Goal: Task Accomplishment & Management: Complete application form

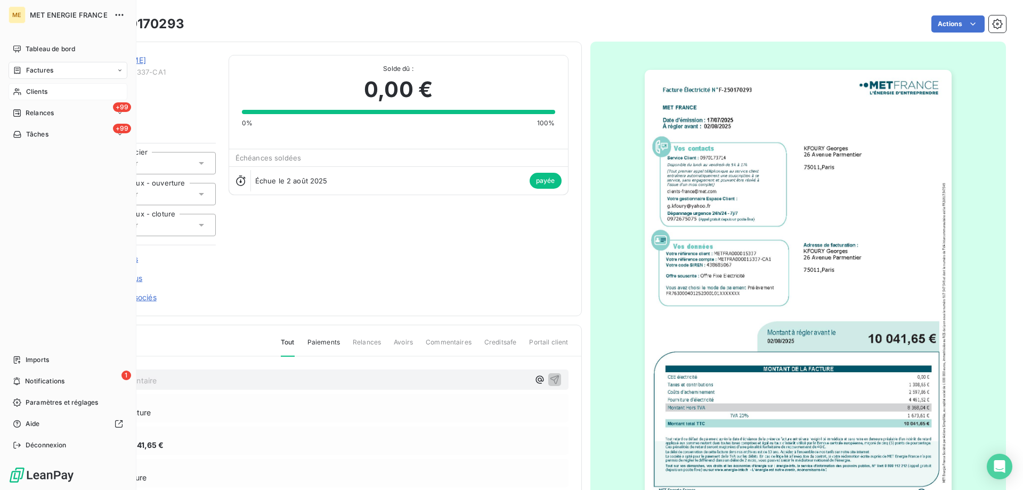
click at [15, 91] on icon at bounding box center [17, 91] width 9 height 9
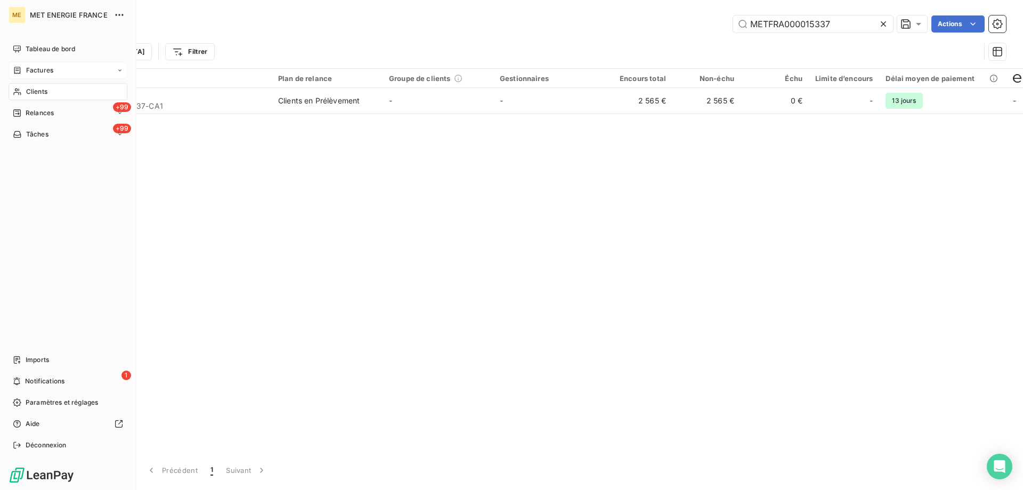
click at [24, 74] on div "Factures" at bounding box center [33, 71] width 40 height 10
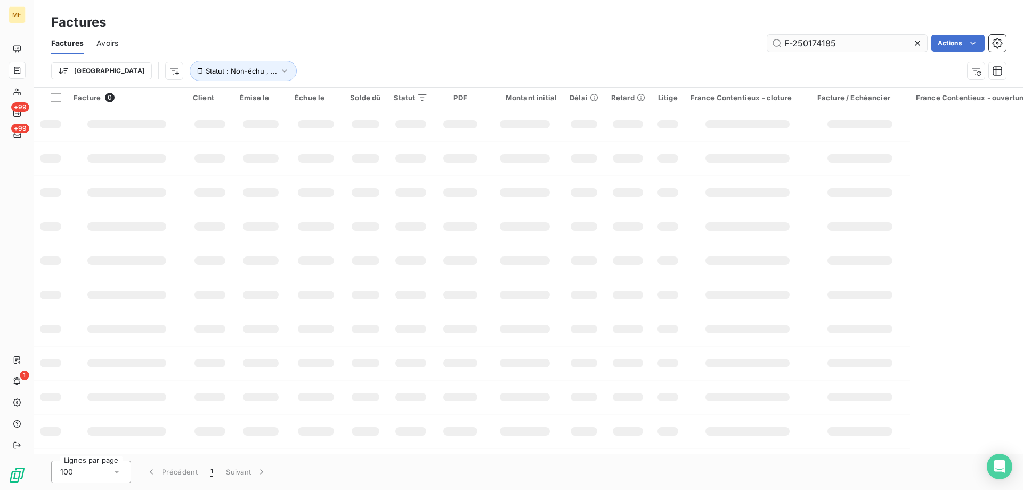
click at [811, 46] on input "F-250174185" at bounding box center [847, 43] width 160 height 17
type input "F-250182712"
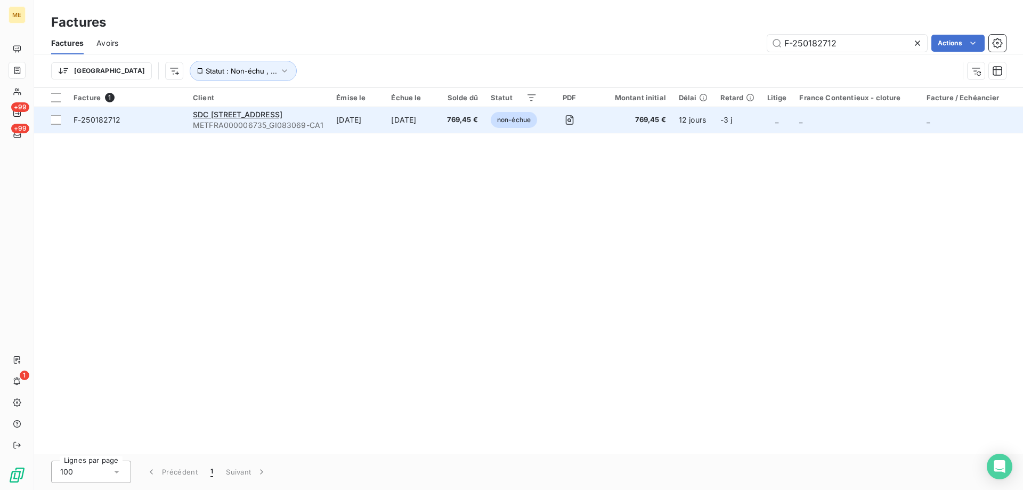
click at [176, 126] on td "F-250182712" at bounding box center [126, 120] width 119 height 26
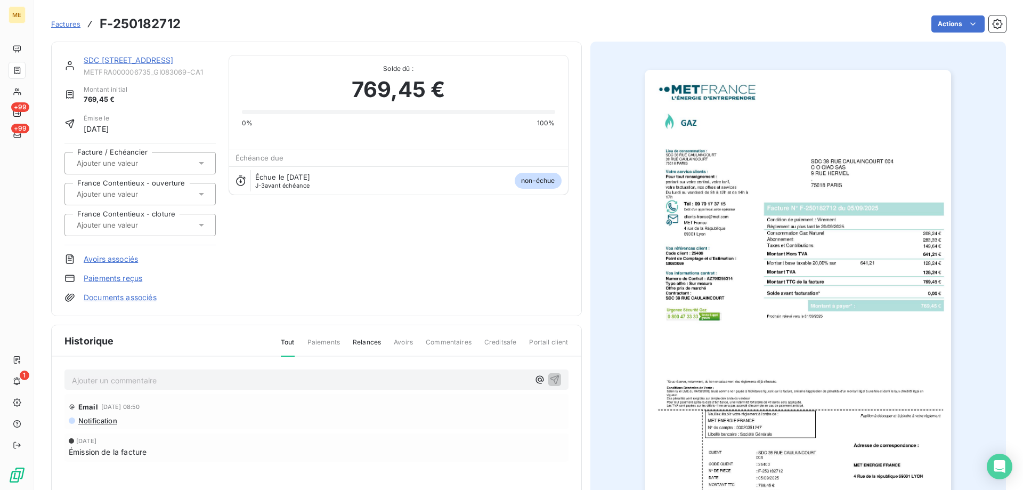
click at [141, 61] on link "SDC [STREET_ADDRESS]" at bounding box center [129, 59] width 90 height 9
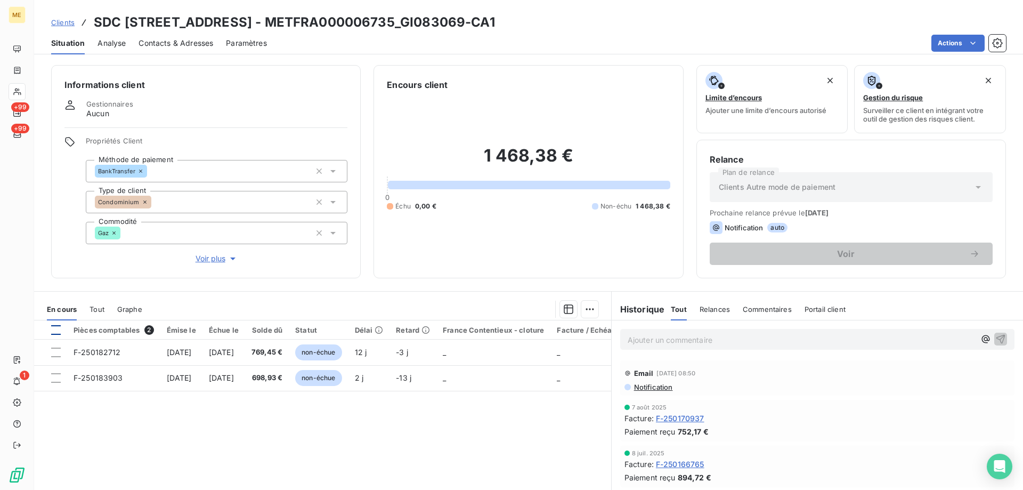
click at [52, 330] on div at bounding box center [56, 330] width 10 height 10
click at [585, 305] on html "ME +99 +99 1 Clients SDC [STREET_ADDRESS] - METFRA000006735_GI083069-CA1 Situat…" at bounding box center [511, 245] width 1023 height 490
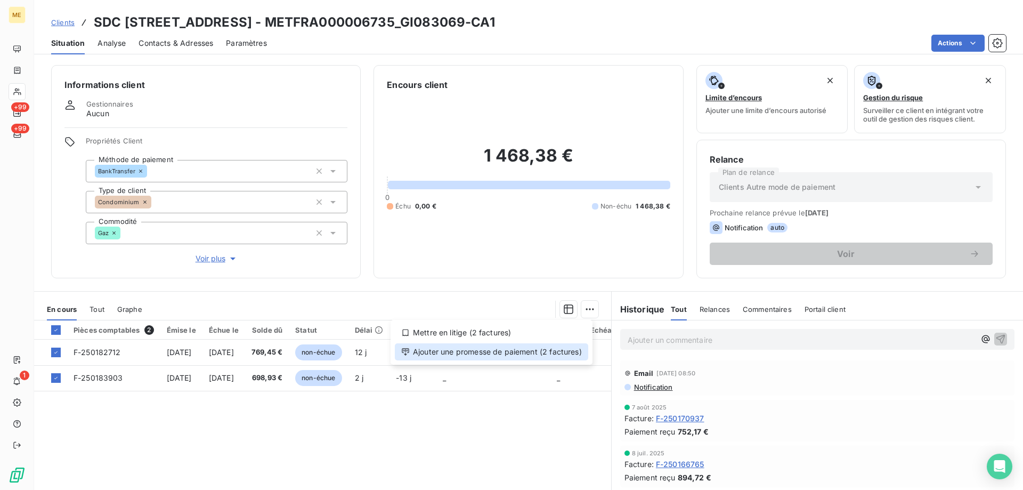
click at [527, 353] on div "Ajouter une promesse de paiement (2 factures)" at bounding box center [491, 351] width 193 height 17
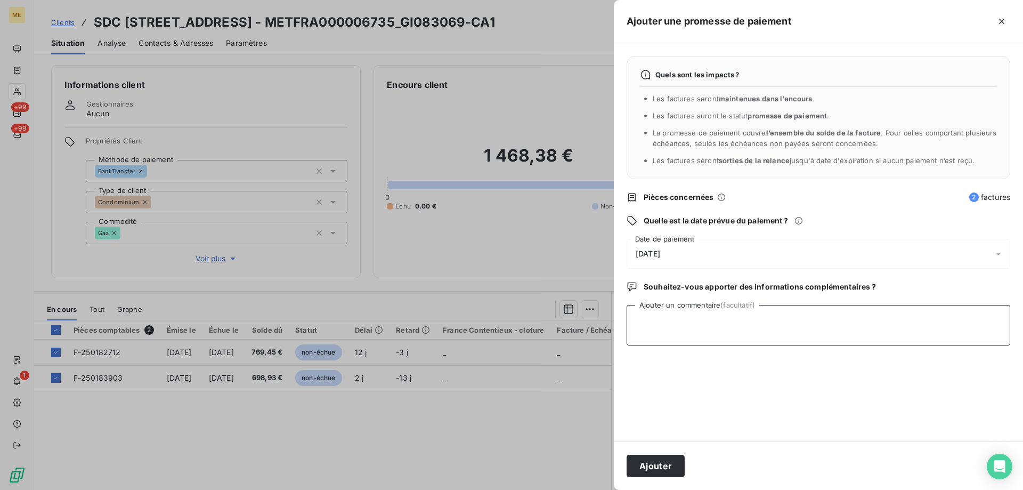
click at [737, 313] on textarea "Ajouter un commentaire (facultatif)" at bounding box center [819, 325] width 384 height 40
click at [698, 312] on textarea "Ajouter un commentaire (facultatif)" at bounding box center [819, 325] width 384 height 40
type textarea "k"
paste textarea "[DATE] 19:11"
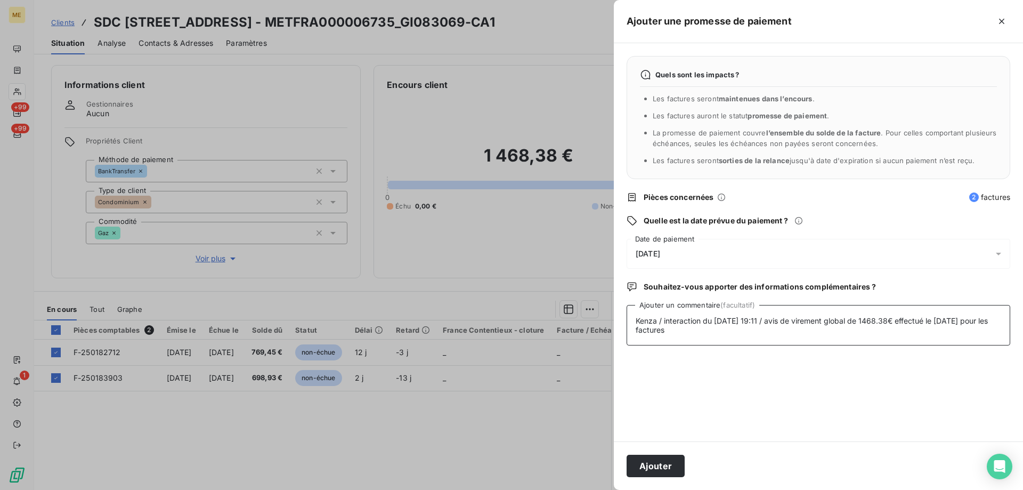
click at [762, 329] on textarea "Kenza / interaction du [DATE] 19:11 / avis de virement global de 1468.38€ effec…" at bounding box center [819, 325] width 384 height 40
paste textarea "F-250182712"
click at [777, 329] on textarea "Kenza / interaction du [DATE] 19:11 / avis de virement global de 1468.38€ effec…" at bounding box center [819, 325] width 384 height 40
paste textarea "F-250183903"
type textarea "Kenza / interaction du [DATE] 19:11 / avis de virement global de 1468.38€ effec…"
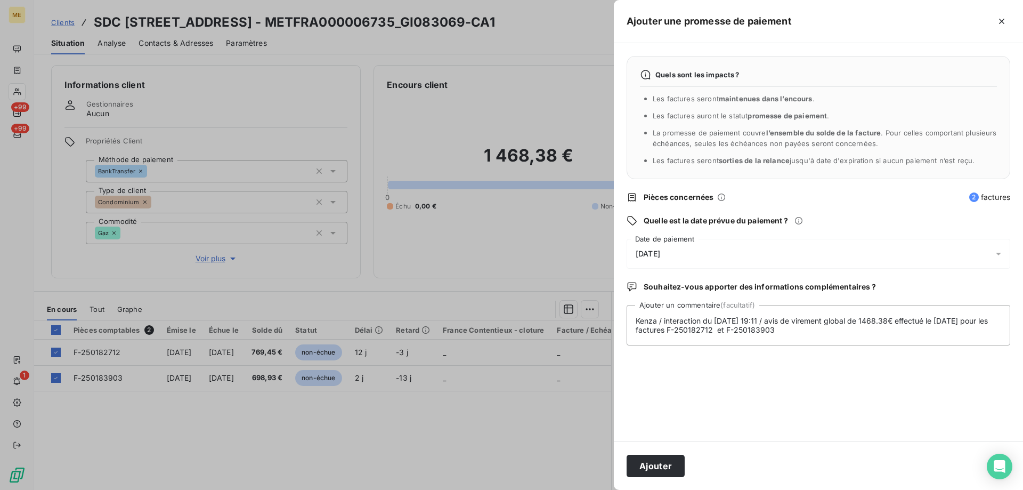
click at [761, 242] on div "[DATE]" at bounding box center [819, 254] width 384 height 30
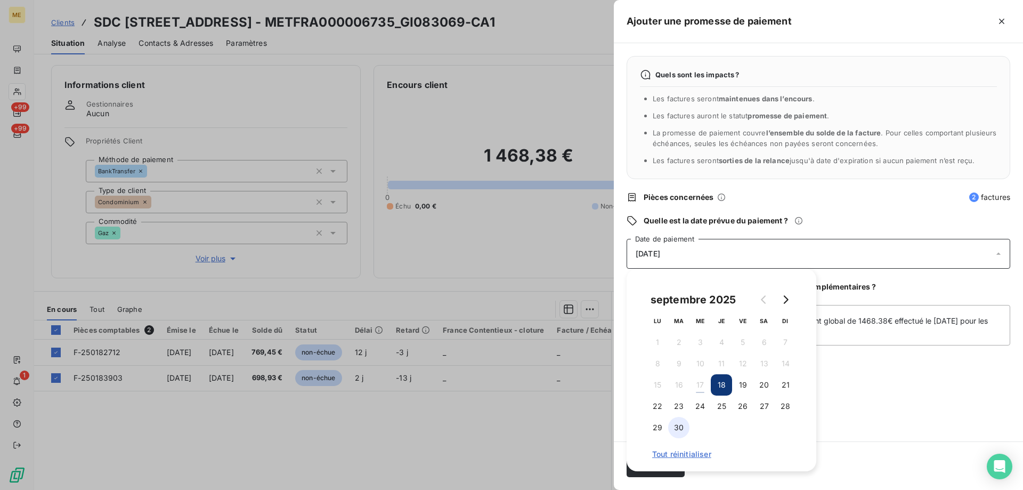
click at [685, 427] on button "30" at bounding box center [678, 427] width 21 height 21
click at [887, 383] on div "Quels sont les impacts ? Les factures seront maintenues dans l’encours . Les fa…" at bounding box center [818, 242] width 409 height 398
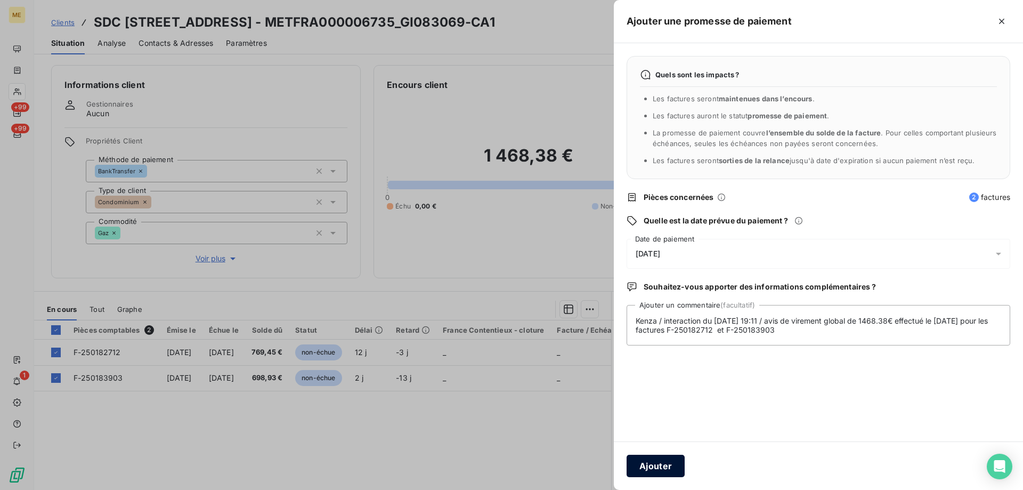
click at [659, 467] on button "Ajouter" at bounding box center [656, 465] width 58 height 22
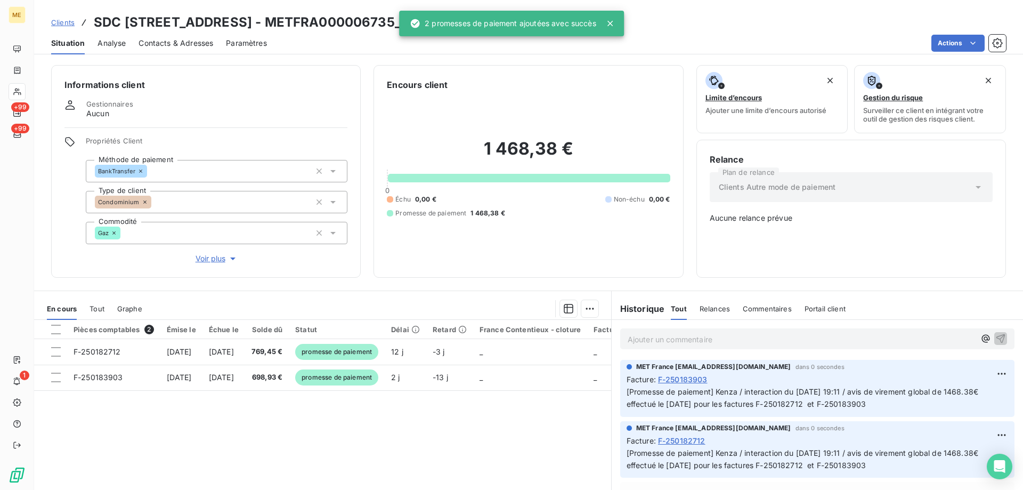
click at [612, 21] on icon at bounding box center [610, 23] width 11 height 11
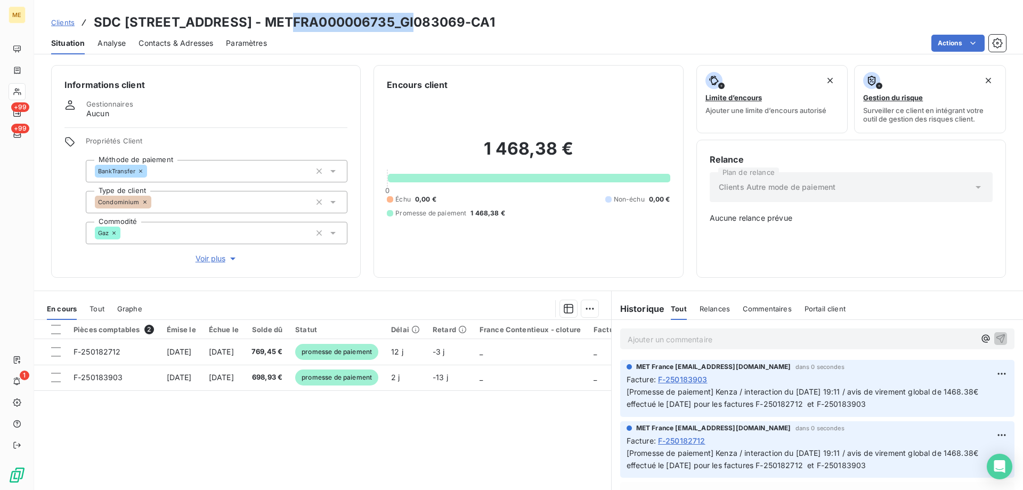
copy h3 "METFRA000006735"
drag, startPoint x: 417, startPoint y: 20, endPoint x: 294, endPoint y: 22, distance: 123.6
click at [294, 22] on h3 "SDC [STREET_ADDRESS] - METFRA000006735_GI083069-CA1" at bounding box center [294, 22] width 401 height 19
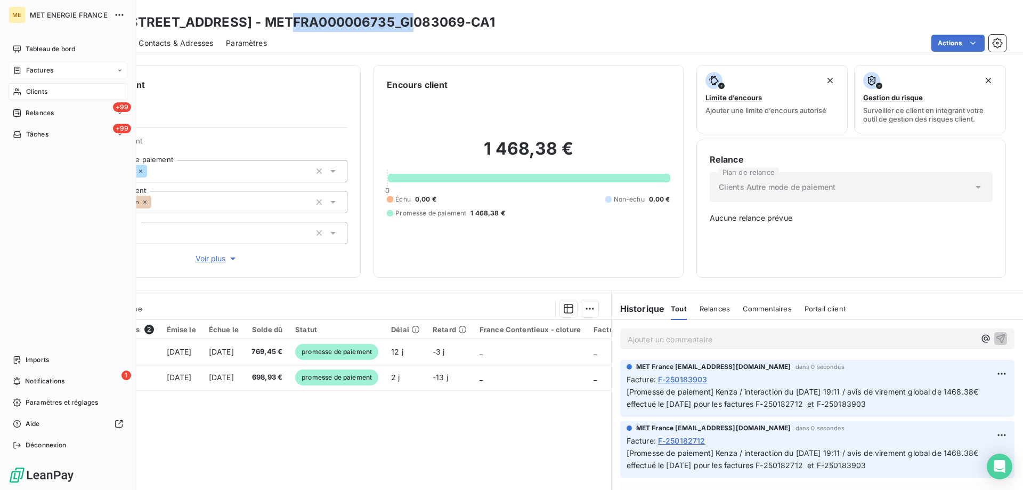
click at [14, 67] on div "Factures" at bounding box center [68, 70] width 119 height 17
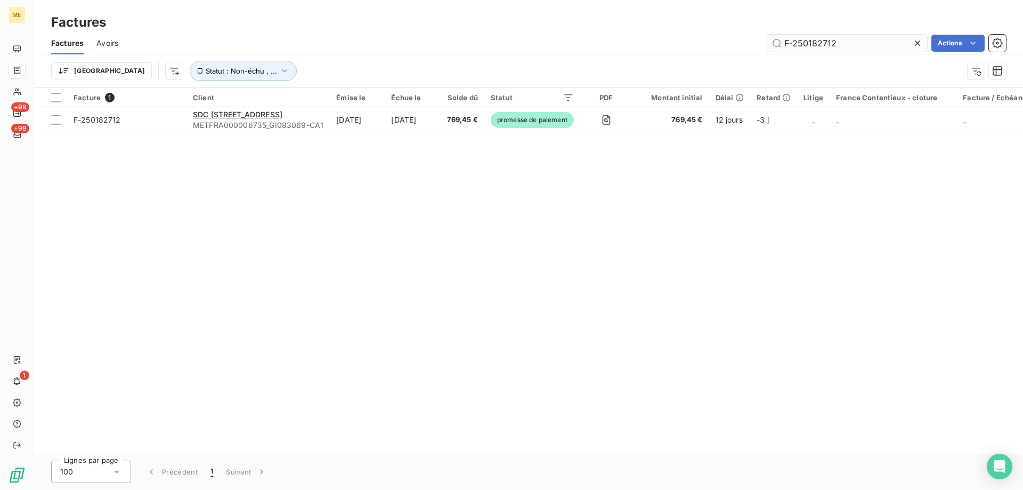
click at [825, 36] on input "F-250182712" at bounding box center [847, 43] width 160 height 17
click at [822, 40] on input "F-250182712" at bounding box center [847, 43] width 160 height 17
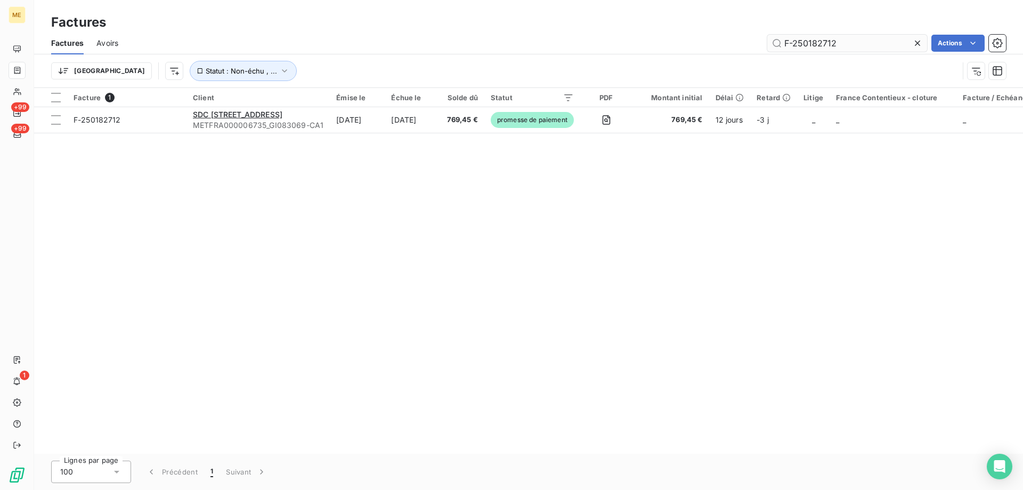
click at [822, 40] on input "F-250182712" at bounding box center [847, 43] width 160 height 17
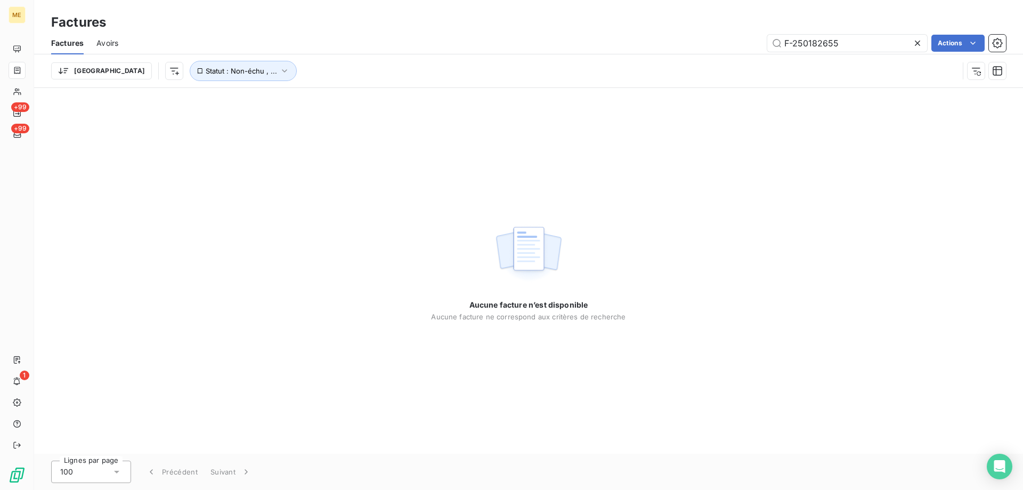
type input "F-250182655"
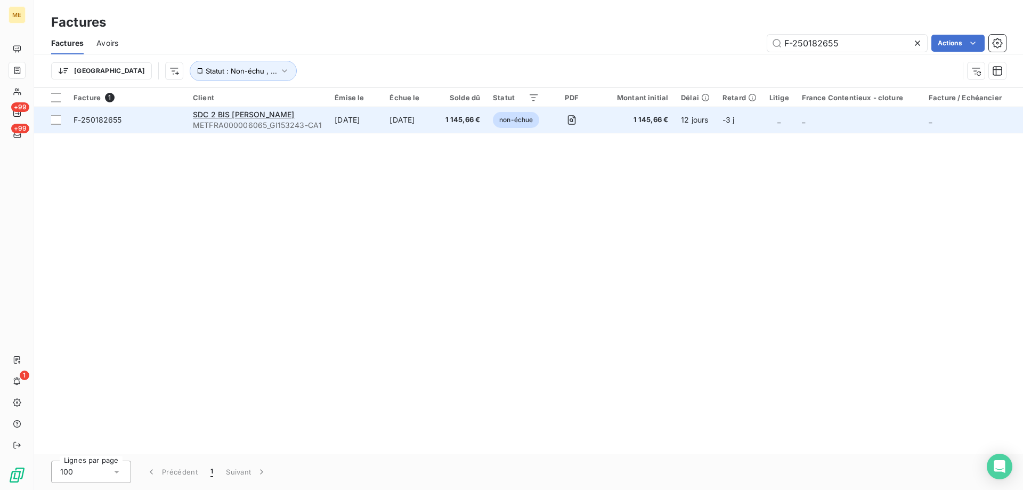
click at [135, 121] on span "F-250182655" at bounding box center [127, 120] width 107 height 11
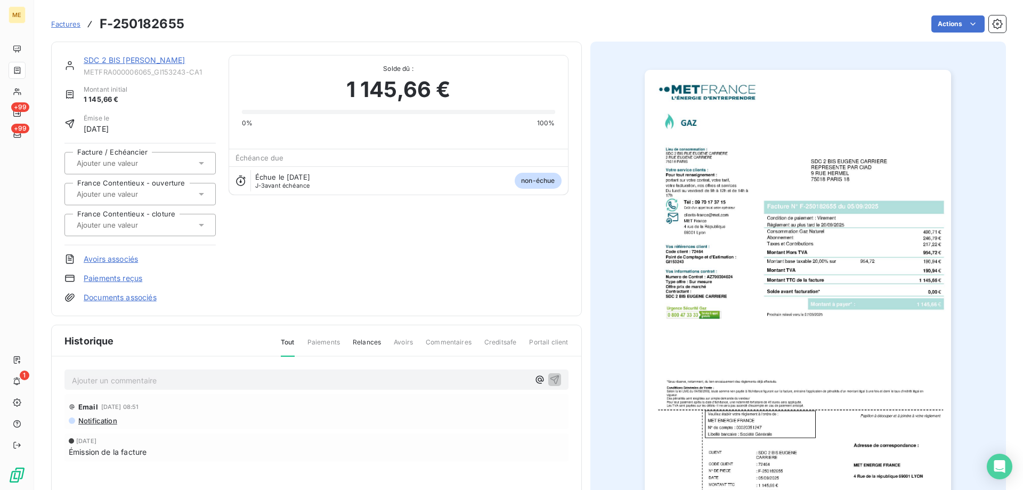
click at [134, 60] on link "SDC 2 BIS [PERSON_NAME]" at bounding box center [134, 59] width 101 height 9
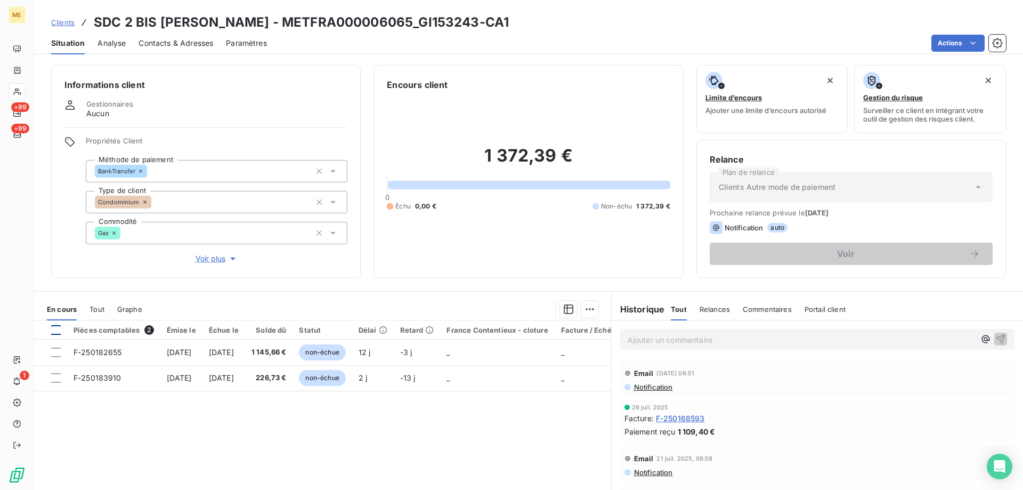
click at [58, 329] on div at bounding box center [56, 330] width 10 height 10
click at [587, 311] on html "ME +99 +99 1 Clients SDC 2 BIS [PERSON_NAME] - METFRA000006065_GI153243-CA1 Sit…" at bounding box center [511, 245] width 1023 height 490
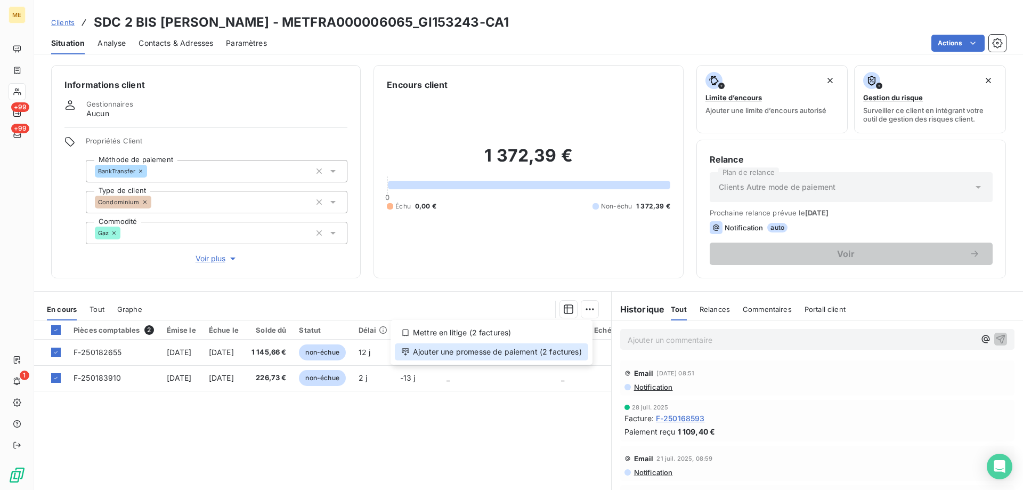
click at [529, 353] on div "Ajouter une promesse de paiement (2 factures)" at bounding box center [491, 351] width 193 height 17
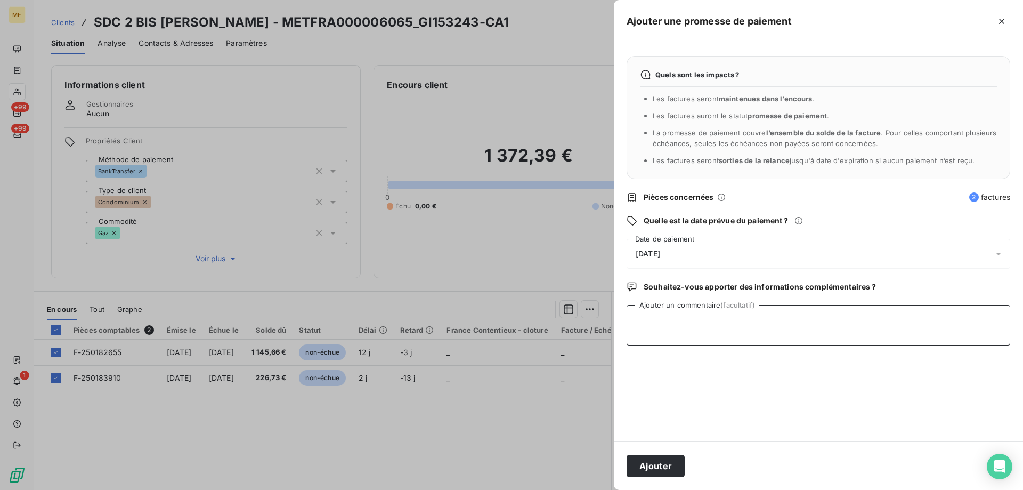
click at [653, 313] on textarea "Ajouter un commentaire (facultatif)" at bounding box center [819, 325] width 384 height 40
paste textarea "F-250182655"
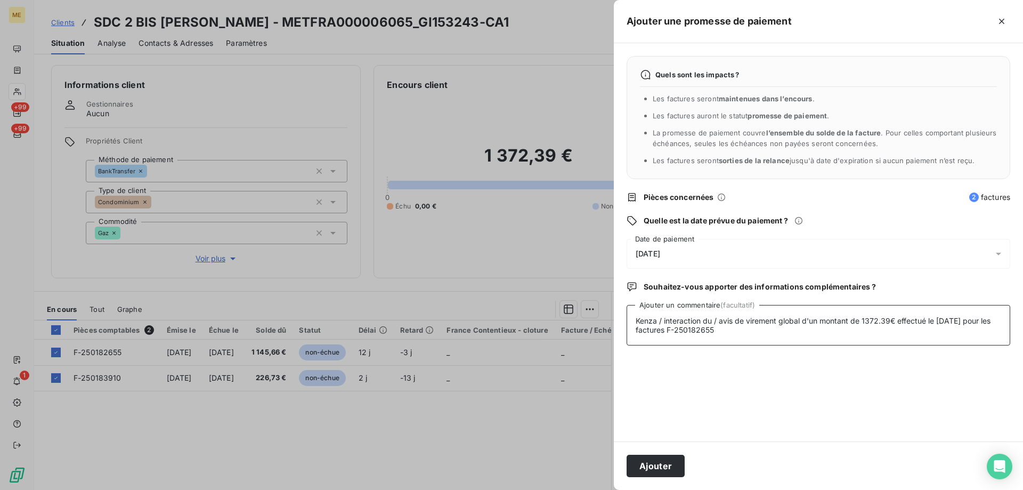
click at [755, 328] on textarea "Kenza / interaction du / avis de virement global d'un montant de 1372.39€ effec…" at bounding box center [819, 325] width 384 height 40
paste textarea "F-250183910"
click at [715, 317] on textarea "Kenza / interaction du / avis de virement global d'un montant de 1372.39€ effec…" at bounding box center [819, 325] width 384 height 40
paste textarea "[DATE] 19:10"
type textarea "Kenza / interaction du [DATE] 19:10 / avis de virement global d'un montant de 1…"
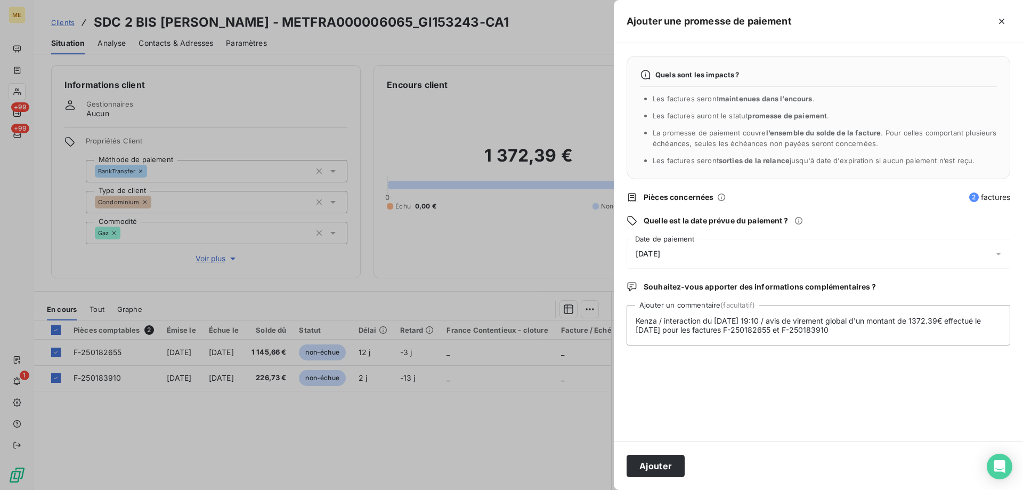
click at [744, 267] on div "[DATE]" at bounding box center [819, 254] width 384 height 30
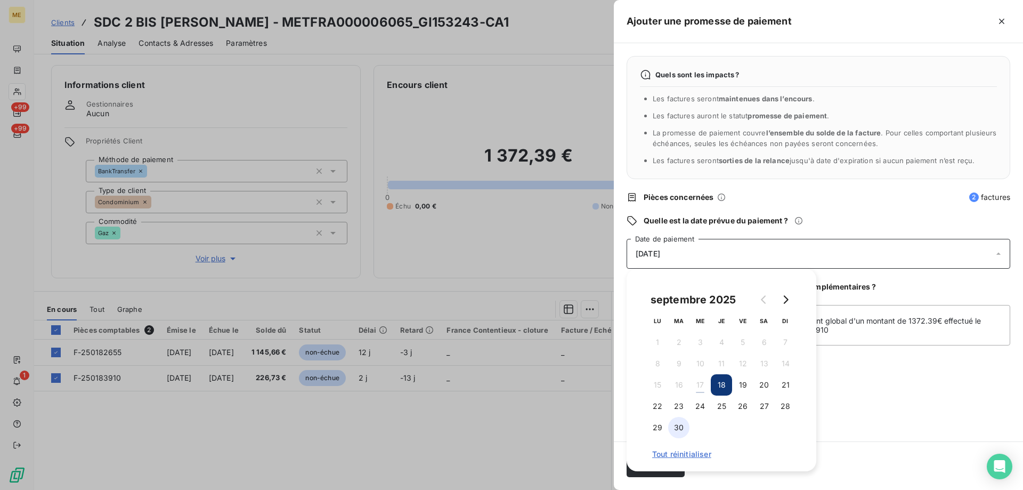
click at [676, 427] on button "30" at bounding box center [678, 427] width 21 height 21
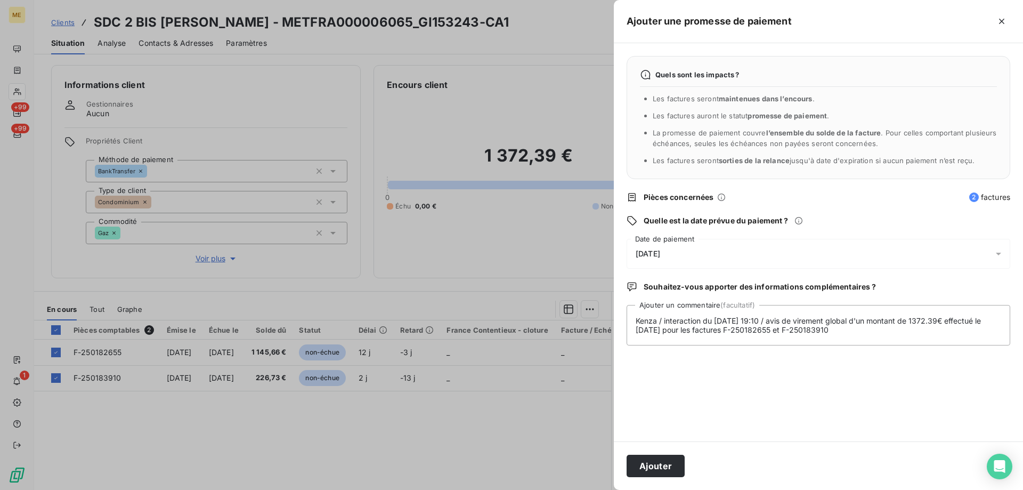
click at [913, 392] on div "Quels sont les impacts ? Les factures seront maintenues dans l’encours . Les fa…" at bounding box center [818, 242] width 409 height 398
click at [664, 466] on button "Ajouter" at bounding box center [656, 465] width 58 height 22
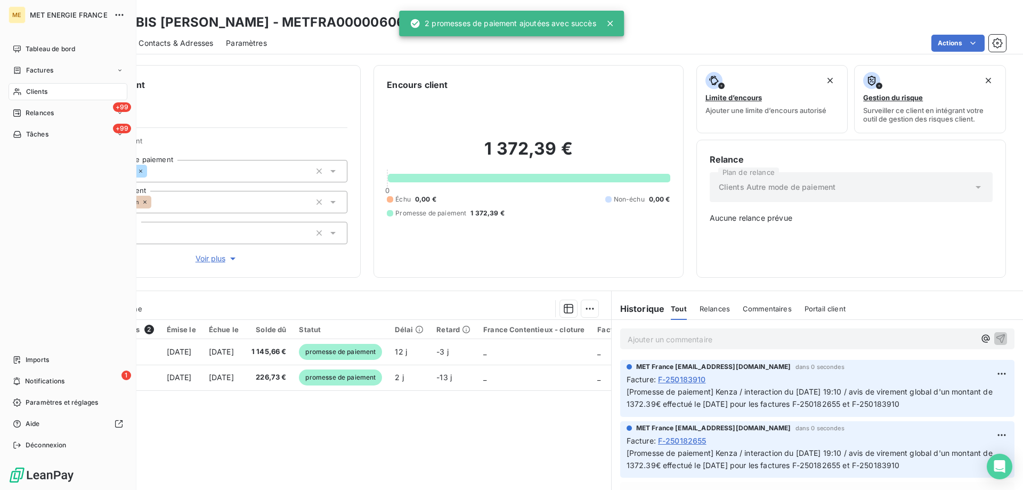
click at [76, 91] on div "Clients" at bounding box center [68, 91] width 119 height 17
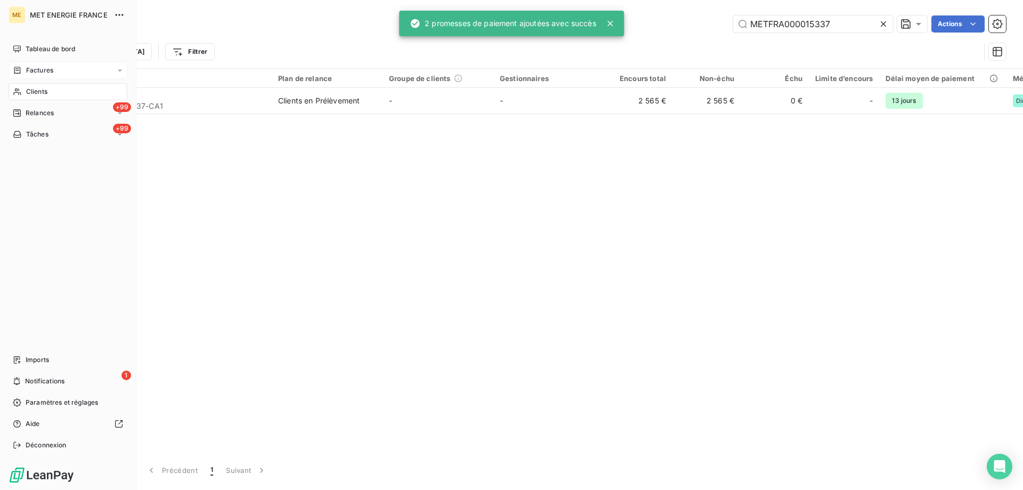
click at [52, 67] on span "Factures" at bounding box center [39, 71] width 27 height 10
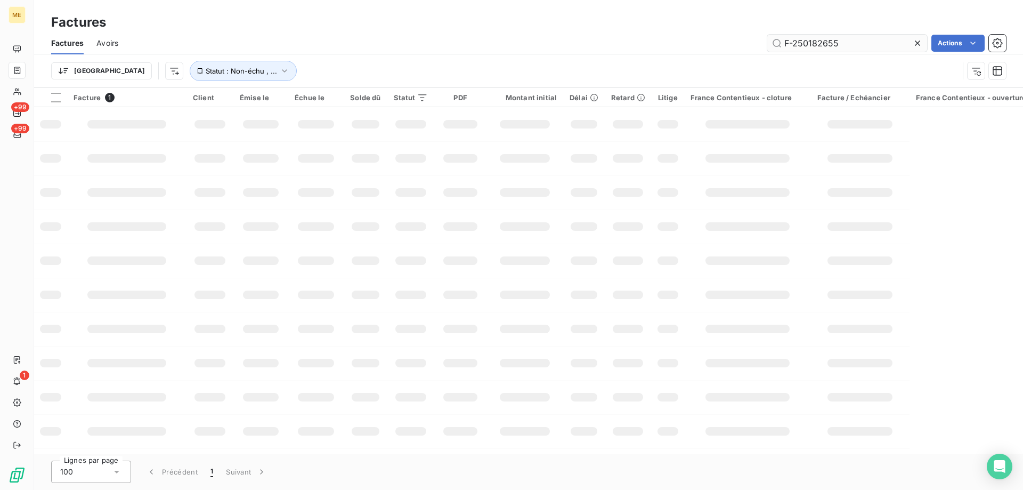
click at [855, 35] on input "F-250182655" at bounding box center [847, 43] width 160 height 17
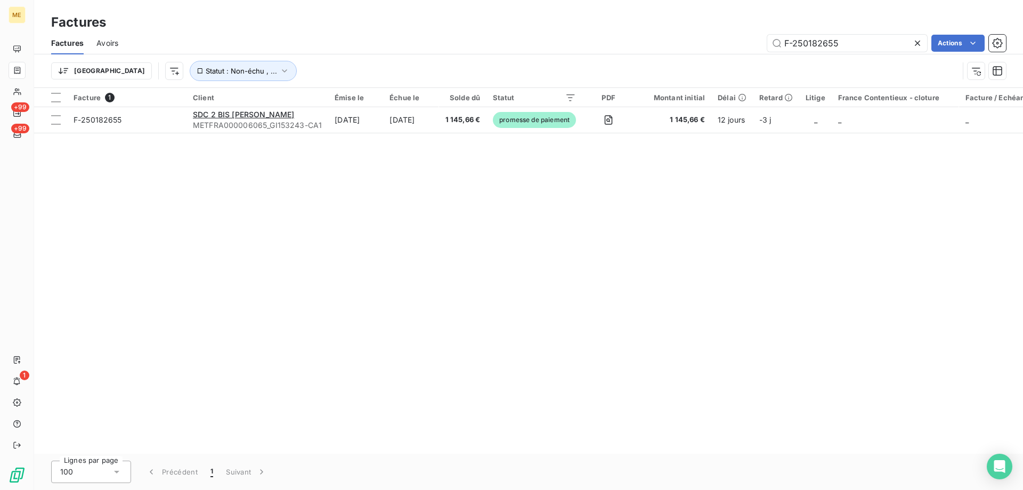
drag, startPoint x: 850, startPoint y: 38, endPoint x: 800, endPoint y: 53, distance: 51.7
click at [839, 43] on input "F-250182655" at bounding box center [847, 43] width 160 height 17
click at [799, 46] on input "F-250182655" at bounding box center [847, 43] width 160 height 17
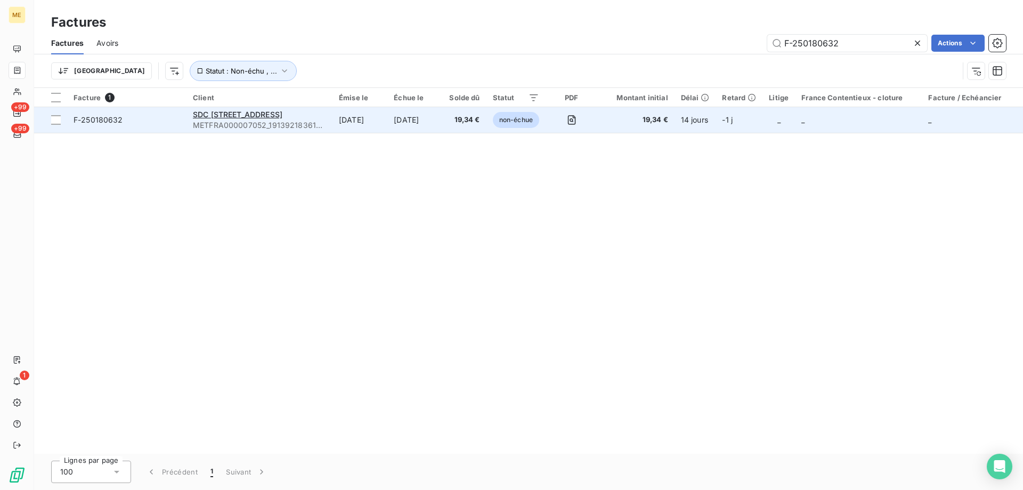
type input "F-250180632"
click at [168, 118] on span "F-250180632" at bounding box center [127, 120] width 107 height 11
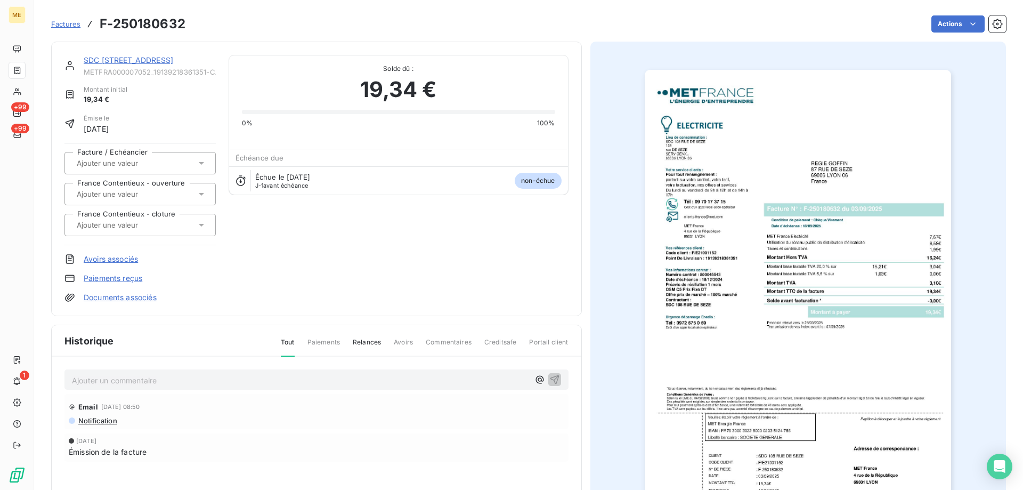
click at [139, 61] on link "SDC [STREET_ADDRESS]" at bounding box center [129, 59] width 90 height 9
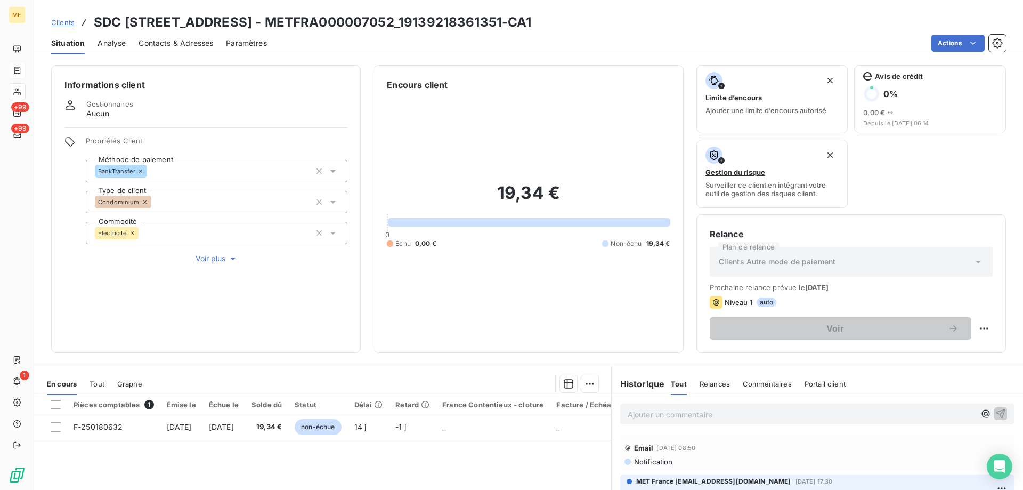
click at [62, 404] on th at bounding box center [50, 404] width 33 height 19
click at [59, 404] on div at bounding box center [56, 405] width 10 height 10
click at [586, 384] on html "ME +99 +99 1 Clients SDC [STREET_ADDRESS] - METFRA000007052_19139218361351-CA1 …" at bounding box center [511, 245] width 1023 height 490
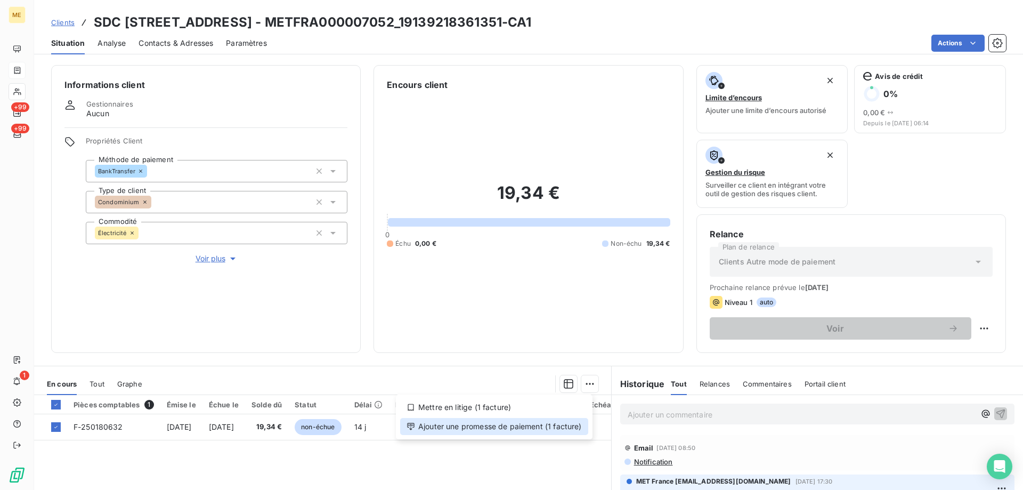
click at [547, 423] on div "Ajouter une promesse de paiement (1 facture)" at bounding box center [494, 426] width 188 height 17
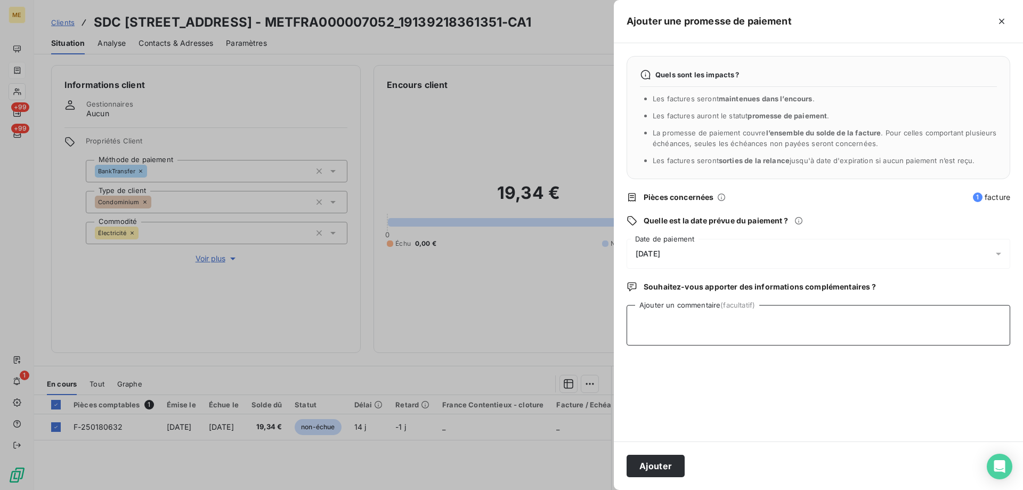
drag, startPoint x: 746, startPoint y: 321, endPoint x: 745, endPoint y: 315, distance: 6.5
click at [745, 319] on textarea "Ajouter un commentaire (facultatif)" at bounding box center [819, 325] width 384 height 40
paste textarea "[DATE] 07:04"
click at [984, 316] on textarea "Kenza / interaction du [DATE] 07:04 / avis de virement d'un montant de 19.34€ e…" at bounding box center [819, 325] width 384 height 40
type textarea "Kenza / interaction du [DATE] 07:04 / avis de virement d'un montant de 19.34€ e…"
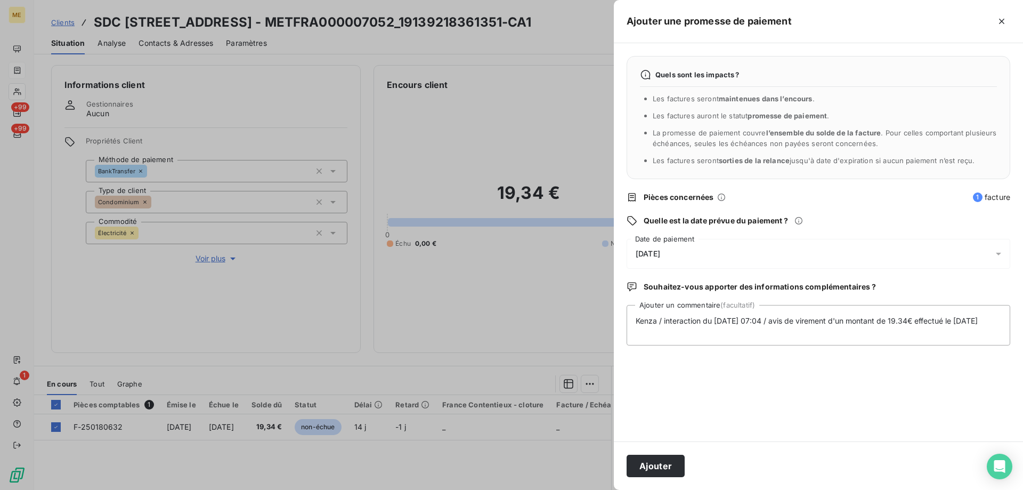
click at [694, 264] on div "[DATE]" at bounding box center [819, 254] width 384 height 30
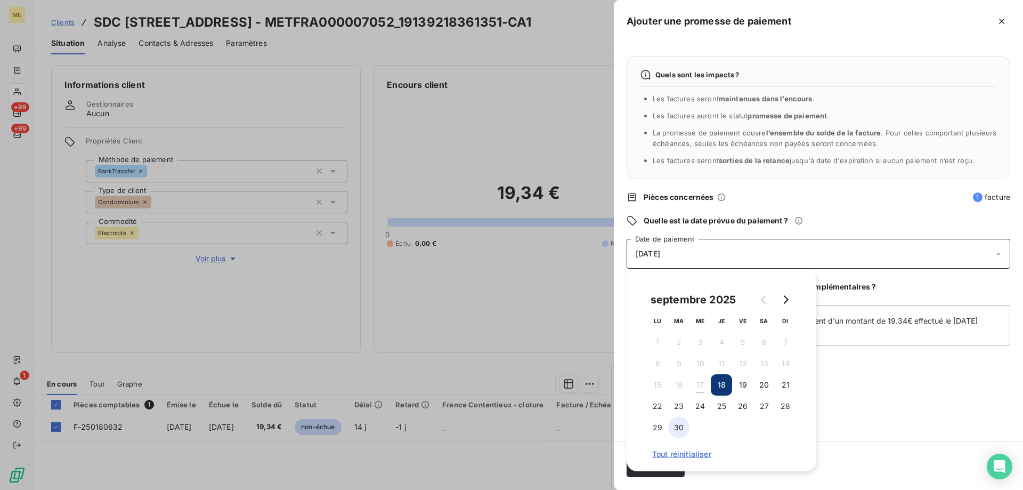
click at [671, 425] on button "30" at bounding box center [678, 427] width 21 height 21
click at [865, 428] on div "Quels sont les impacts ? Les factures seront maintenues dans l’encours . Les fa…" at bounding box center [818, 242] width 409 height 398
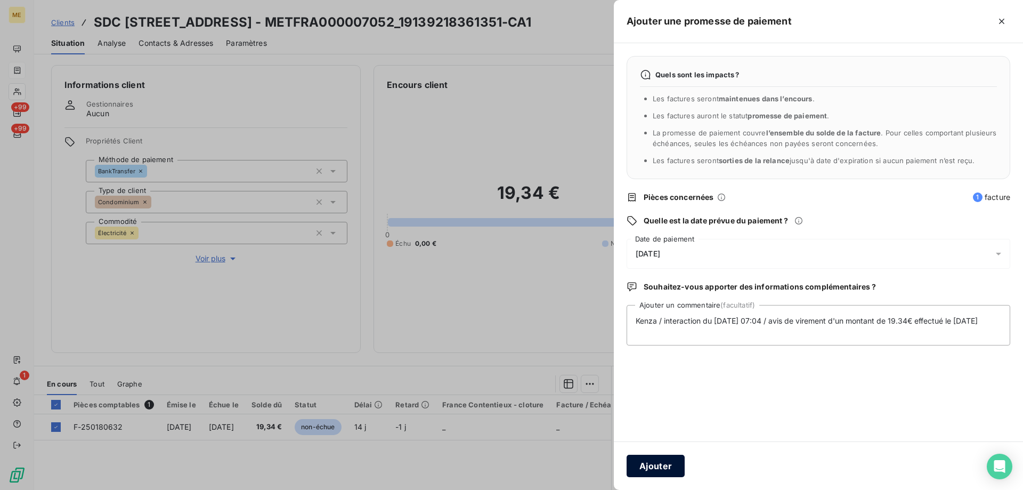
click at [649, 465] on button "Ajouter" at bounding box center [656, 465] width 58 height 22
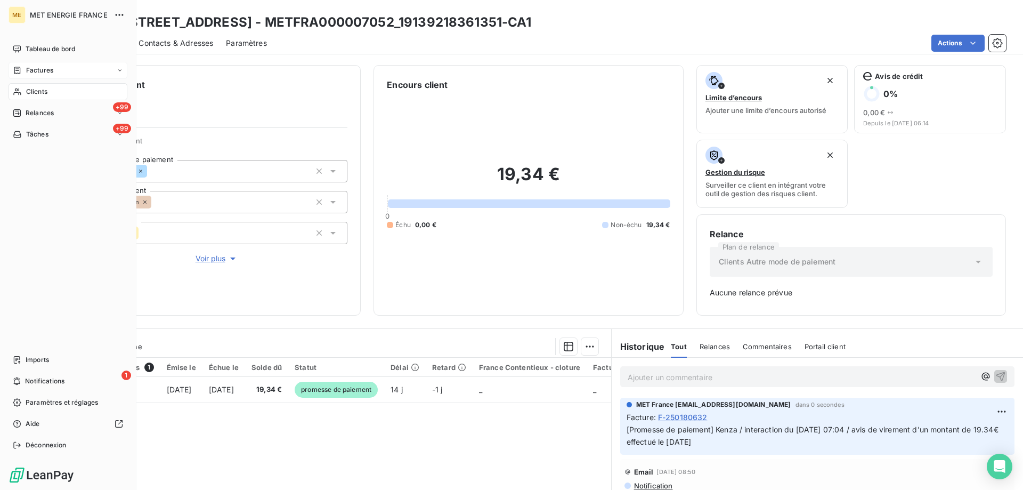
click at [55, 93] on div "Clients" at bounding box center [68, 91] width 119 height 17
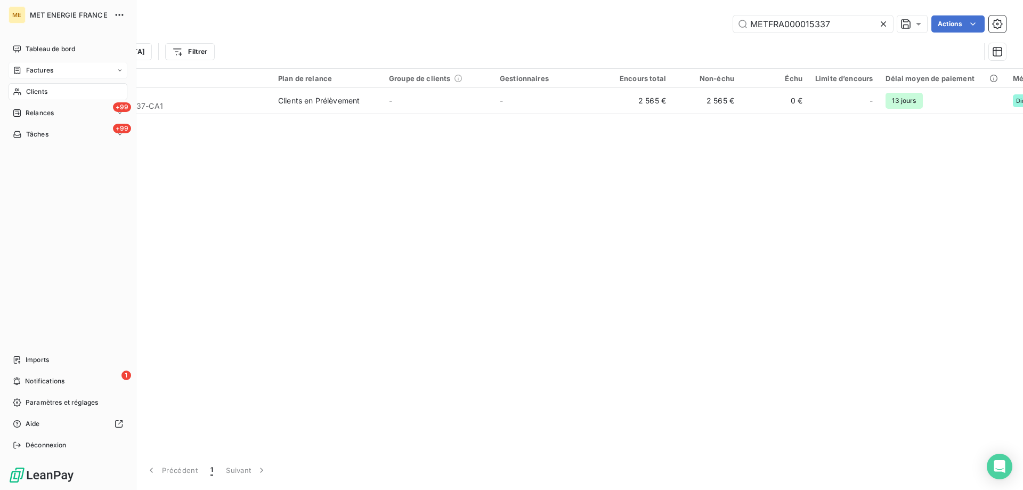
click at [40, 68] on span "Factures" at bounding box center [39, 71] width 27 height 10
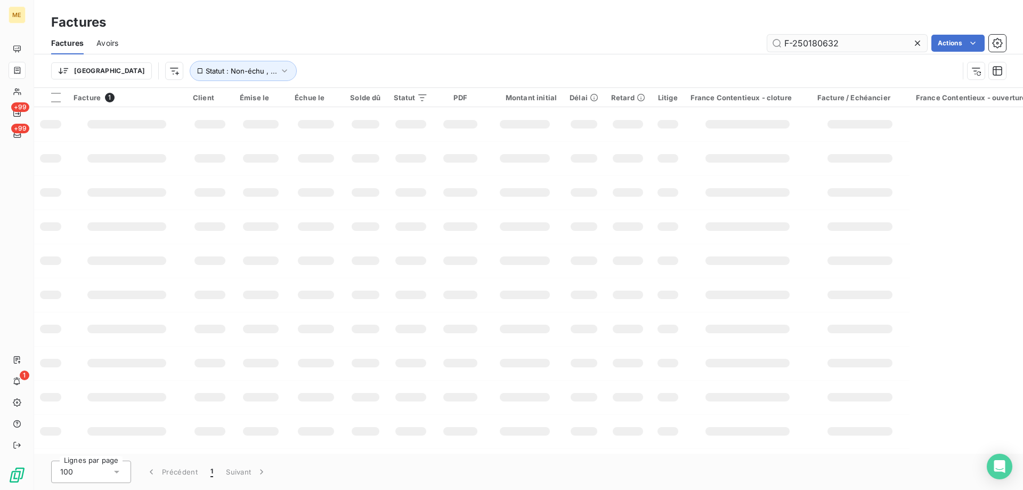
click at [836, 46] on input "F-250180632" at bounding box center [847, 43] width 160 height 17
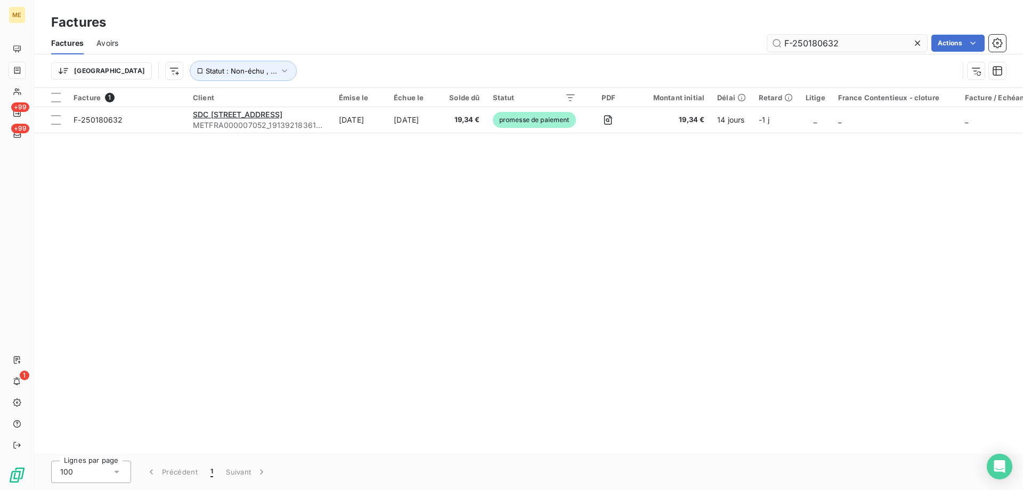
click at [836, 46] on input "F-250180632" at bounding box center [847, 43] width 160 height 17
click at [825, 45] on input "F-250180632" at bounding box center [847, 43] width 160 height 17
paste input "65460"
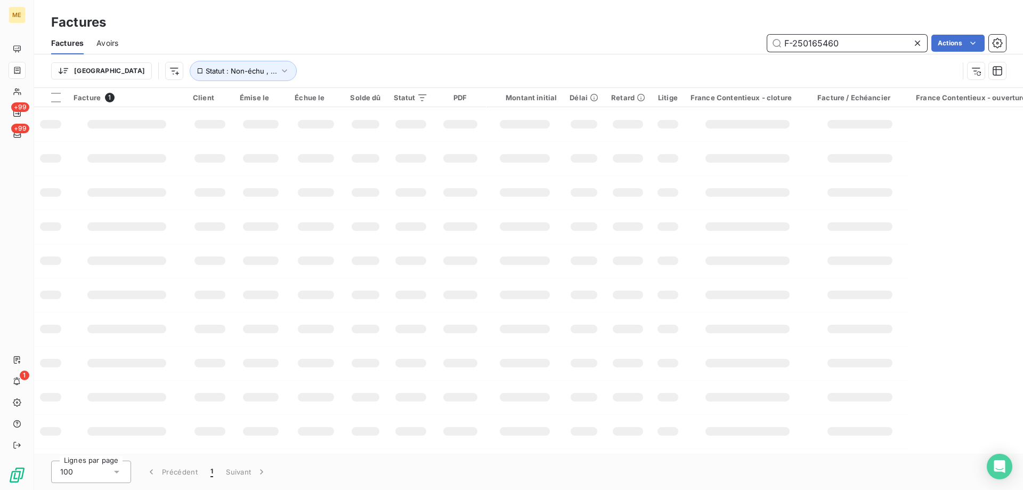
type input "F-250165460"
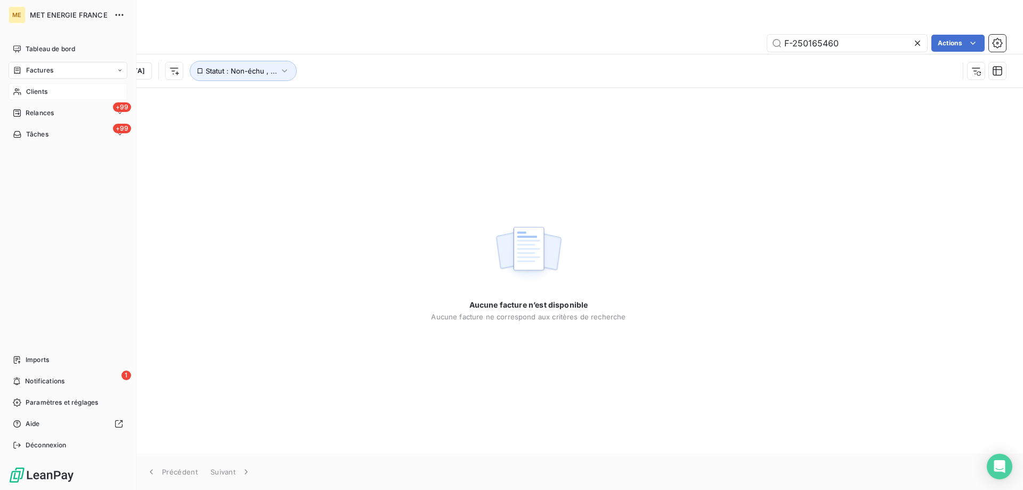
click at [31, 97] on div "Clients" at bounding box center [68, 91] width 119 height 17
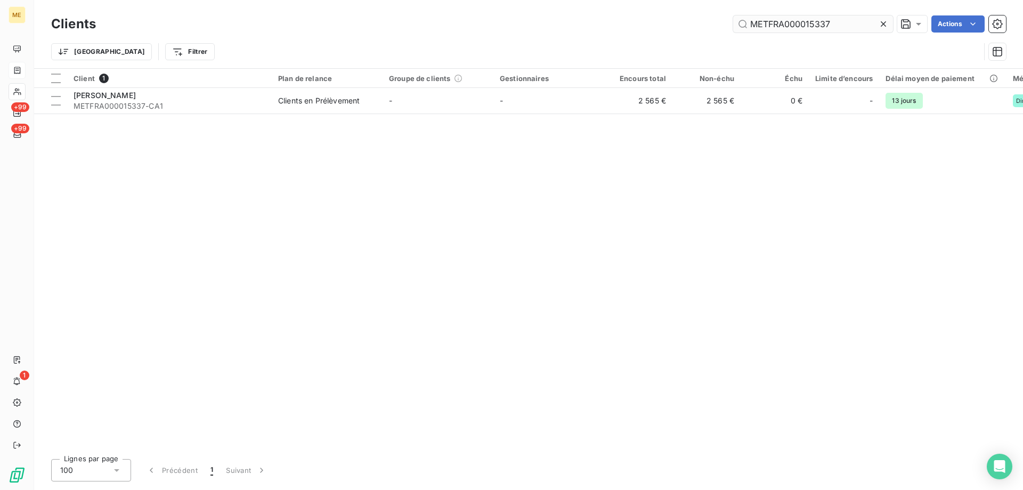
click at [791, 22] on input "METFRA000015337" at bounding box center [813, 23] width 160 height 17
click at [789, 26] on input "METFRA000015337" at bounding box center [813, 23] width 160 height 17
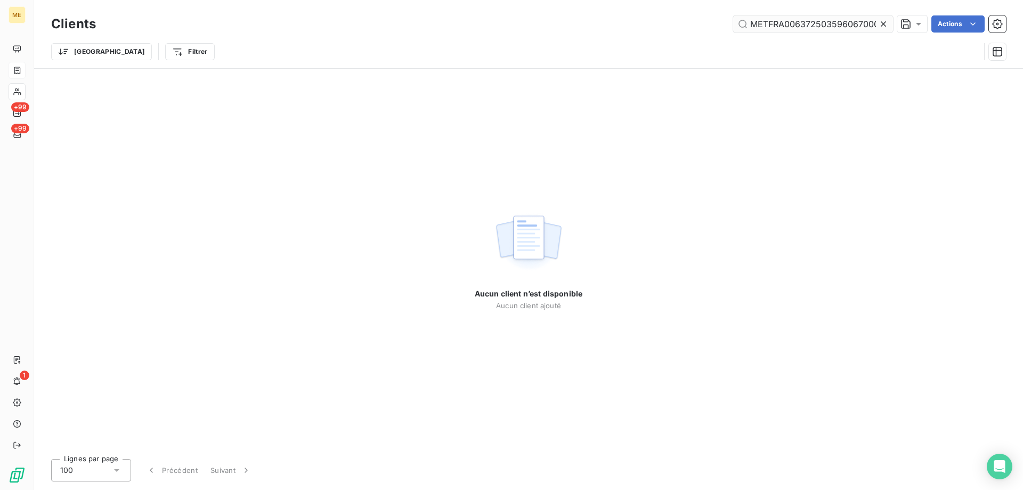
click at [789, 26] on input "METFRA00637250359606700015337" at bounding box center [813, 23] width 160 height 17
click at [787, 26] on input "METFRA00637250359606700015337" at bounding box center [813, 23] width 160 height 17
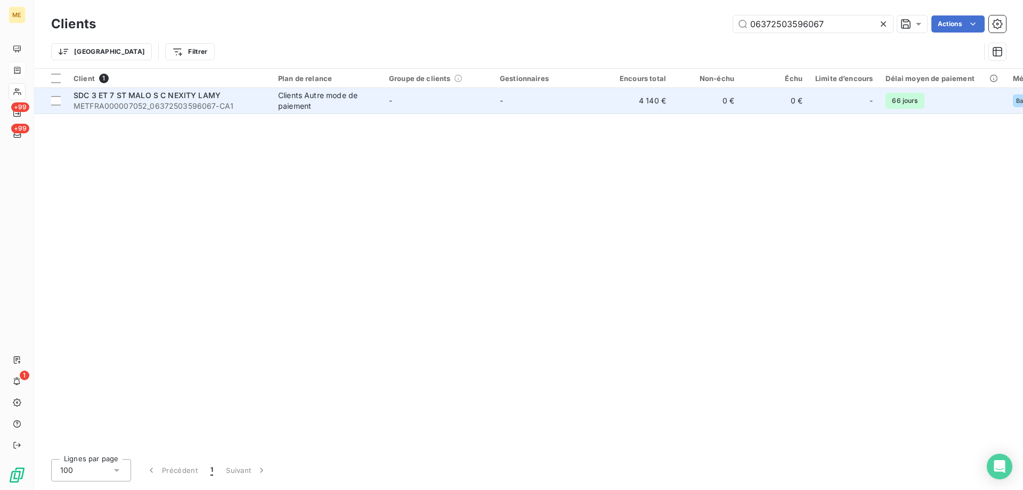
type input "06372503596067"
click at [175, 105] on span "METFRA000007052_06372503596067-CA1" at bounding box center [170, 106] width 192 height 11
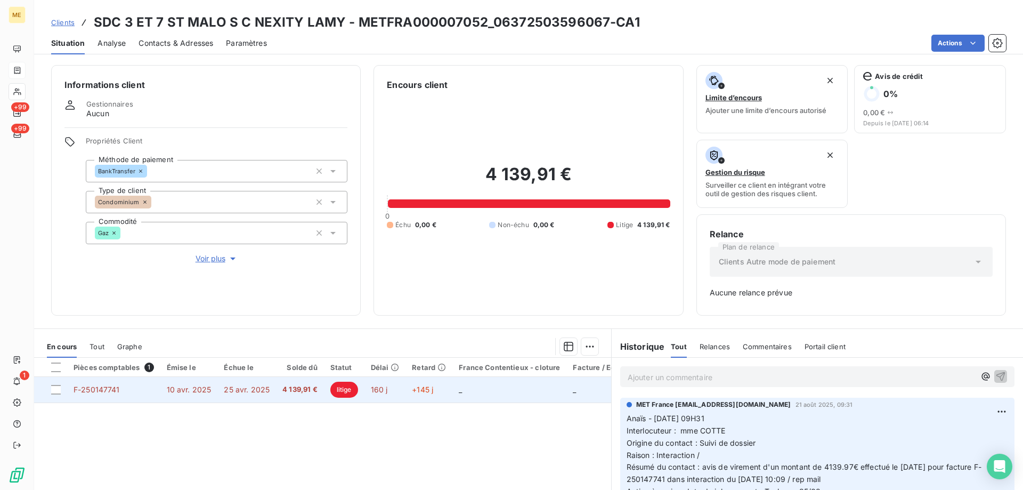
click at [58, 389] on div at bounding box center [56, 390] width 10 height 10
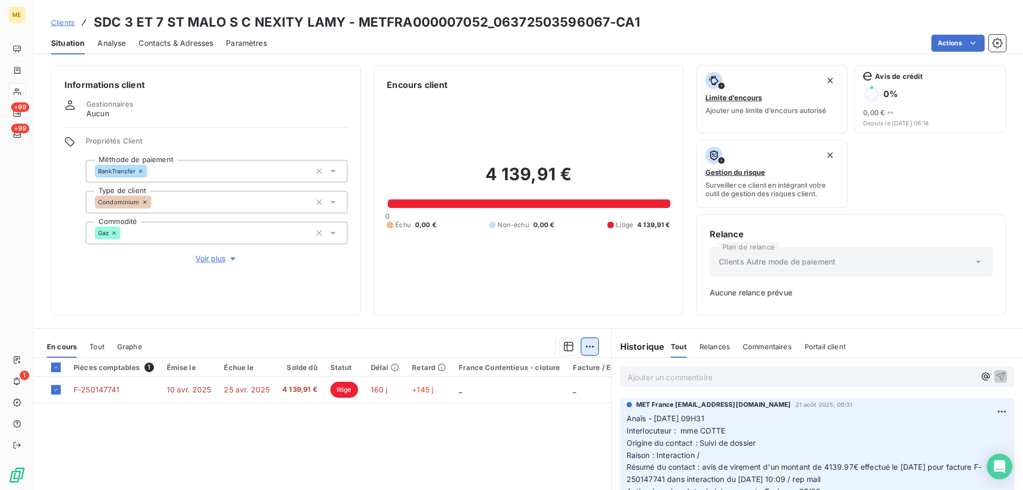
click at [587, 340] on html "ME +99 +99 1 Clients SDC 3 ET 7 ST MALO S C NEXITY LAMY - METFRA000007052_06372…" at bounding box center [511, 245] width 1023 height 490
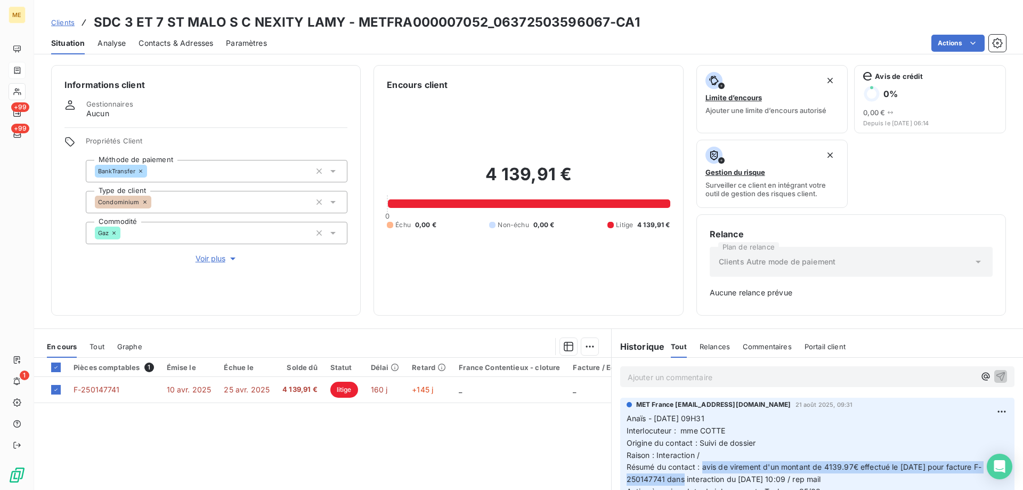
copy span "avis de virement d'un montant de 4139.97€ effectué le [DATE] pour facture F-250…"
drag, startPoint x: 702, startPoint y: 467, endPoint x: 670, endPoint y: 479, distance: 34.5
click at [670, 479] on html "ME +99 +99 1 Clients SDC 3 ET 7 ST MALO S C NEXITY LAMY - METFRA000007052_06372…" at bounding box center [511, 245] width 1023 height 490
click at [582, 341] on html "ME +99 +99 1 Clients SDC 3 ET 7 ST MALO S C NEXITY LAMY - METFRA000007052_06372…" at bounding box center [511, 245] width 1023 height 490
click at [531, 388] on div "Ajouter une promesse de paiement (1 facture)" at bounding box center [494, 388] width 188 height 17
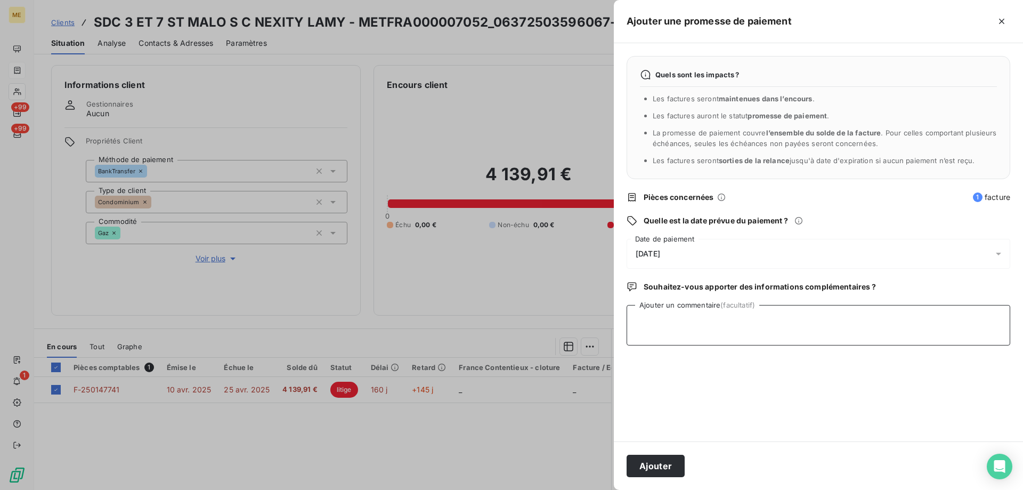
click at [687, 312] on textarea "Ajouter un commentaire (facultatif)" at bounding box center [819, 325] width 384 height 40
paste textarea "avis de virement d'un montant de 4139.97€ effectué le [DATE] pour facture F-250…"
click at [863, 321] on textarea "Kenza / interaction du avis de virement d'un montant de 4139.97€ effectué le [D…" at bounding box center [819, 325] width 384 height 40
click at [914, 324] on textarea "Kenza / interaction du avis de virement d'un montant de 4139.91€ effectué le [D…" at bounding box center [819, 325] width 384 height 40
click at [929, 322] on textarea "Kenza / interaction du avis de virement d'un montant de 4139.91€ effectué le [D…" at bounding box center [819, 325] width 384 height 40
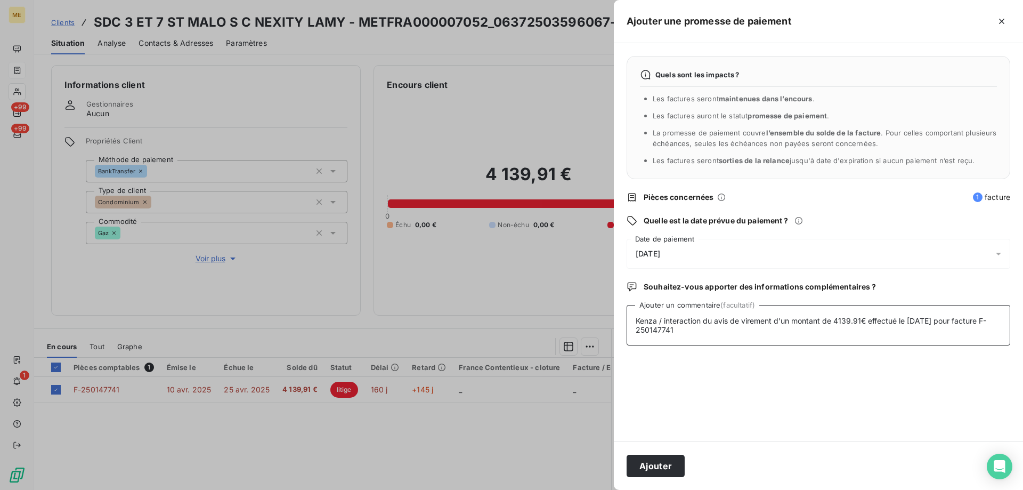
click at [716, 320] on textarea "Kenza / interaction du avis de virement d'un montant de 4139.91€ effectué le [D…" at bounding box center [819, 325] width 384 height 40
paste textarea "[DATE] 09:37"
click at [674, 335] on textarea "Kenza / interaction du avis de virement d'un montant de 4139.91€ effectué le [D…" at bounding box center [819, 325] width 384 height 40
type textarea "Kenza / interaction du [DATE] 09:37 / avis de virement d'un montant de 4139.91€…"
click at [709, 253] on div "[DATE]" at bounding box center [819, 254] width 384 height 30
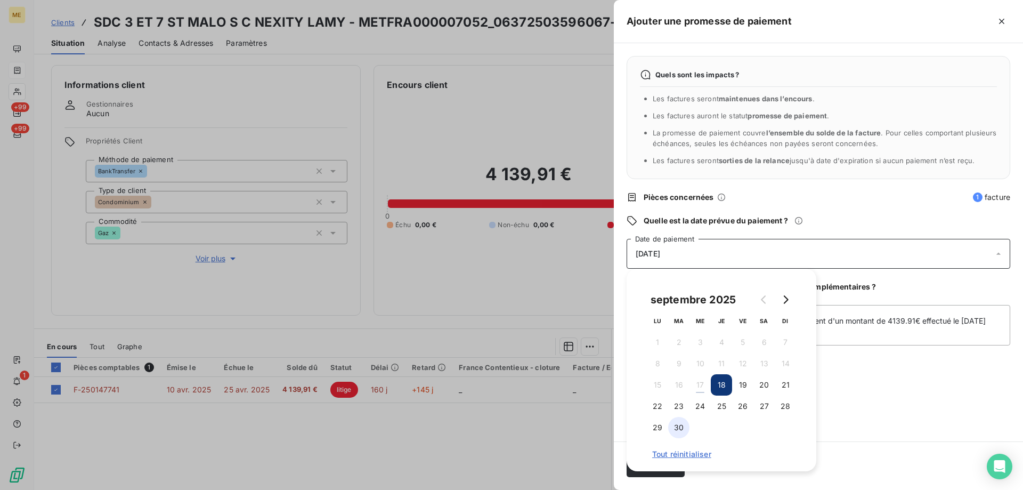
click at [679, 426] on button "30" at bounding box center [678, 427] width 21 height 21
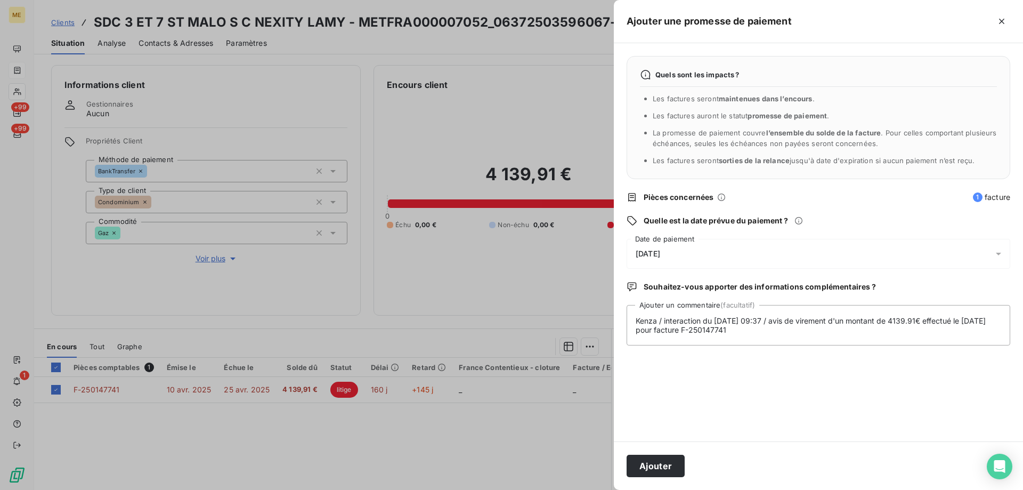
click at [824, 417] on div "Quels sont les impacts ? Les factures seront maintenues dans l’encours . Les fa…" at bounding box center [818, 242] width 409 height 398
click at [671, 461] on button "Ajouter" at bounding box center [656, 465] width 58 height 22
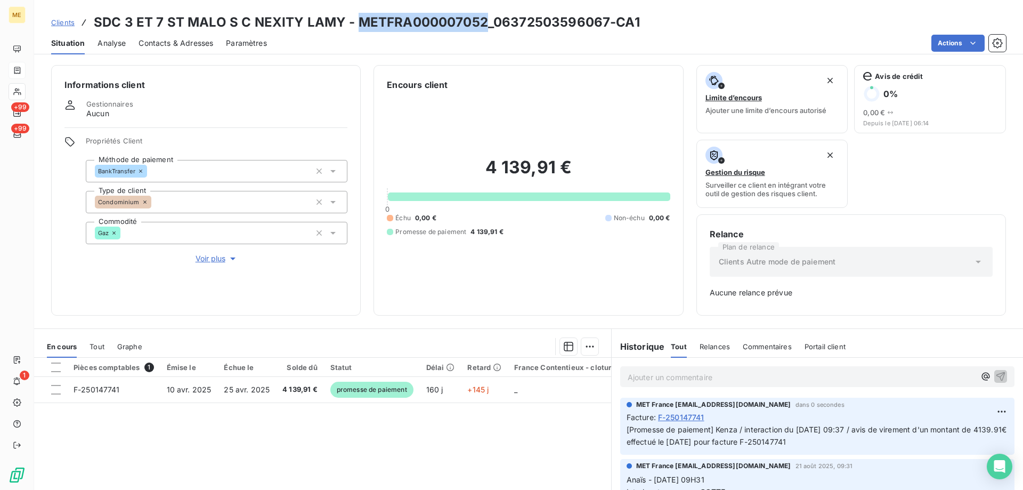
copy h3 "METFRA000007052"
drag, startPoint x: 360, startPoint y: 22, endPoint x: 482, endPoint y: 20, distance: 122.6
click at [482, 20] on h3 "SDC 3 ET 7 ST MALO S C NEXITY LAMY - METFRA000007052_06372503596067-CA1" at bounding box center [367, 22] width 546 height 19
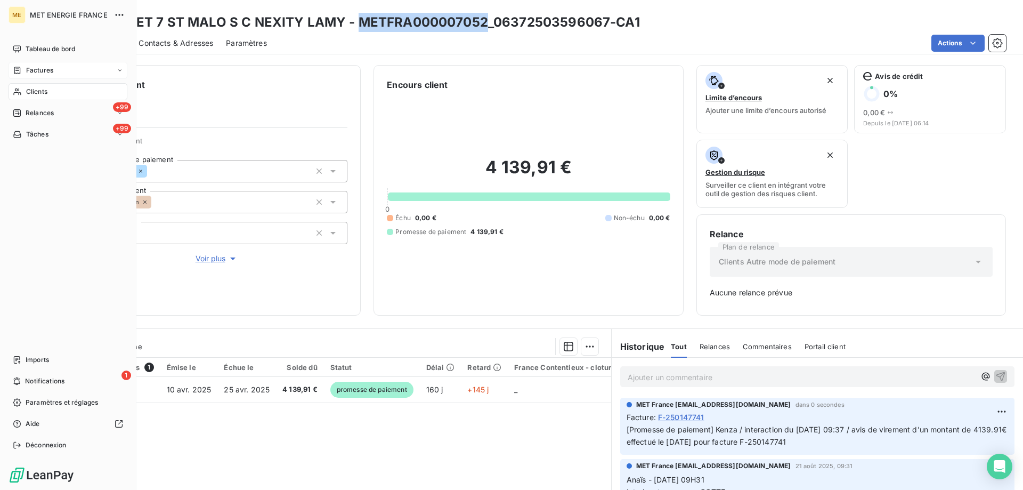
click at [41, 94] on span "Clients" at bounding box center [36, 92] width 21 height 10
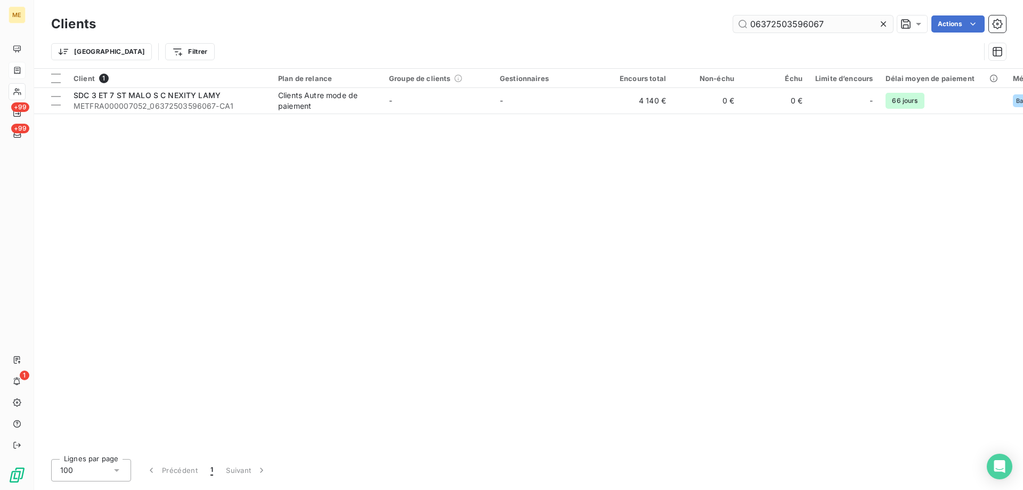
click at [813, 30] on input "06372503596067" at bounding box center [813, 23] width 160 height 17
click at [812, 27] on input "06372503596067" at bounding box center [813, 23] width 160 height 17
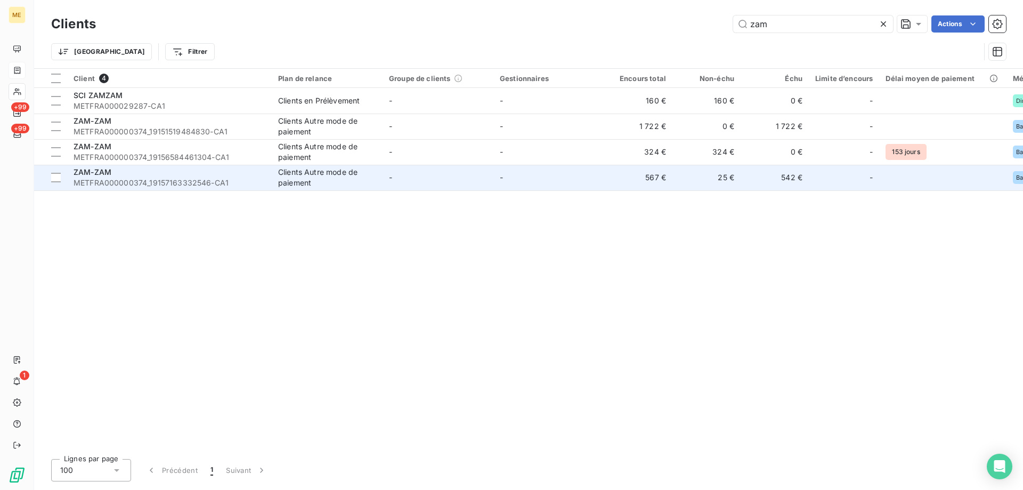
type input "zam"
click at [253, 188] on span "METFRA000000374_19157163332546-CA1" at bounding box center [170, 182] width 192 height 11
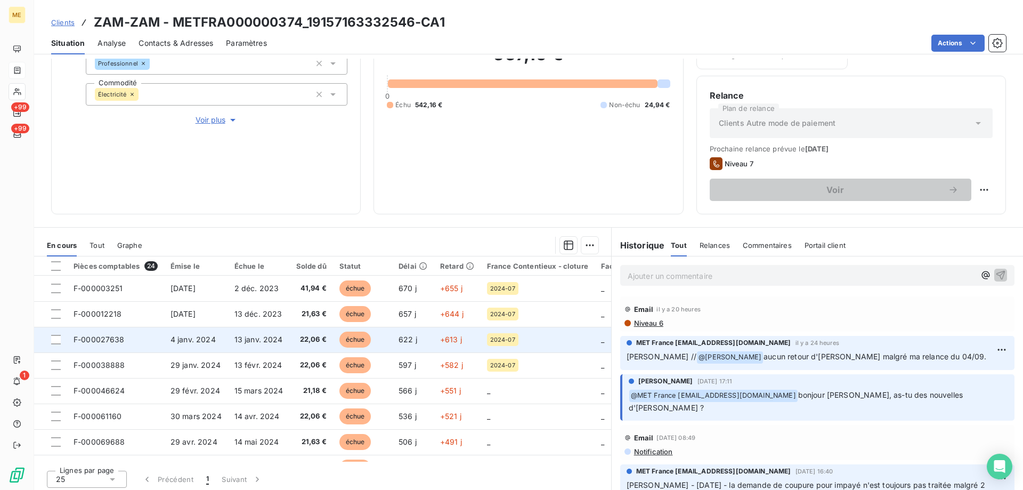
scroll to position [142, 0]
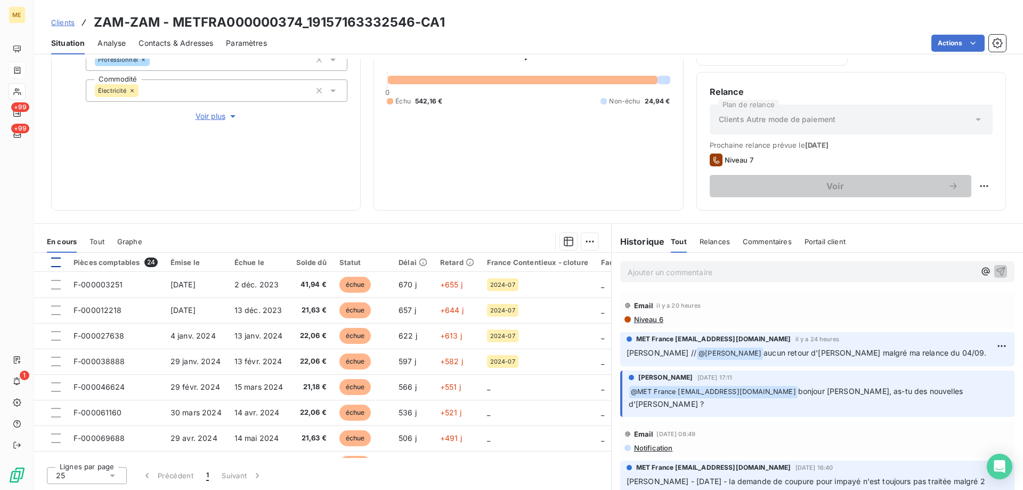
click at [55, 259] on div at bounding box center [56, 262] width 10 height 10
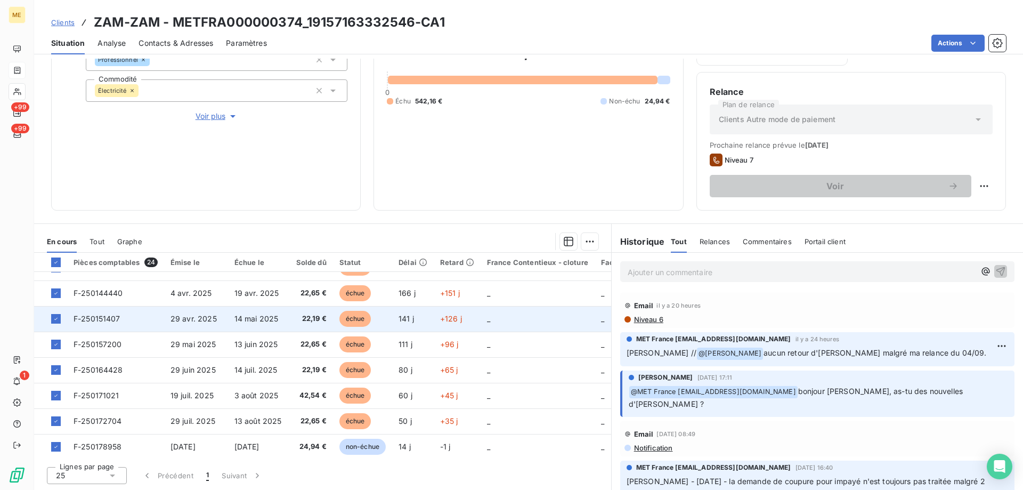
scroll to position [433, 0]
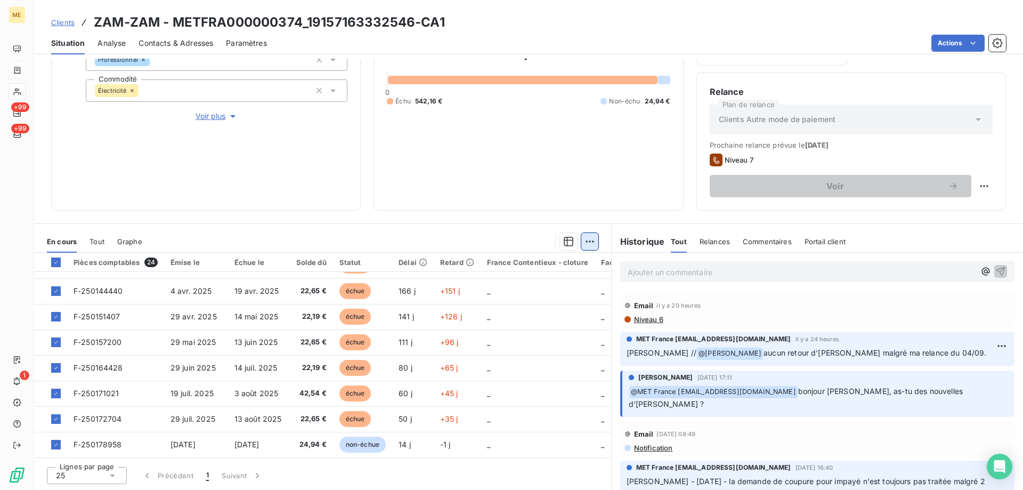
click at [593, 248] on html "ME +99 +99 1 Clients ZAM-ZAM - METFRA000000374_19157163332546-CA1 Situation Ana…" at bounding box center [511, 245] width 1023 height 490
click at [523, 286] on div "Ajouter une promesse de paiement (24 factures)" at bounding box center [489, 283] width 198 height 17
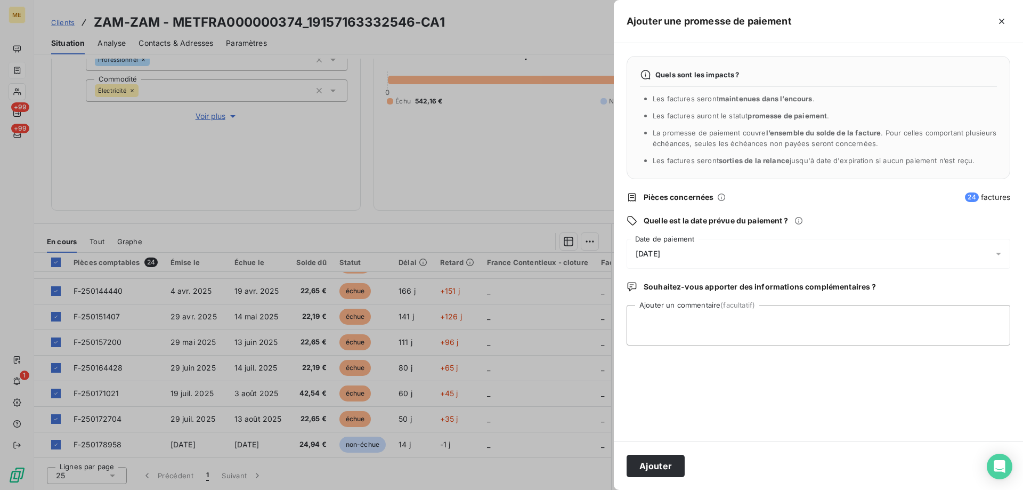
click at [660, 253] on span "[DATE]" at bounding box center [648, 253] width 25 height 9
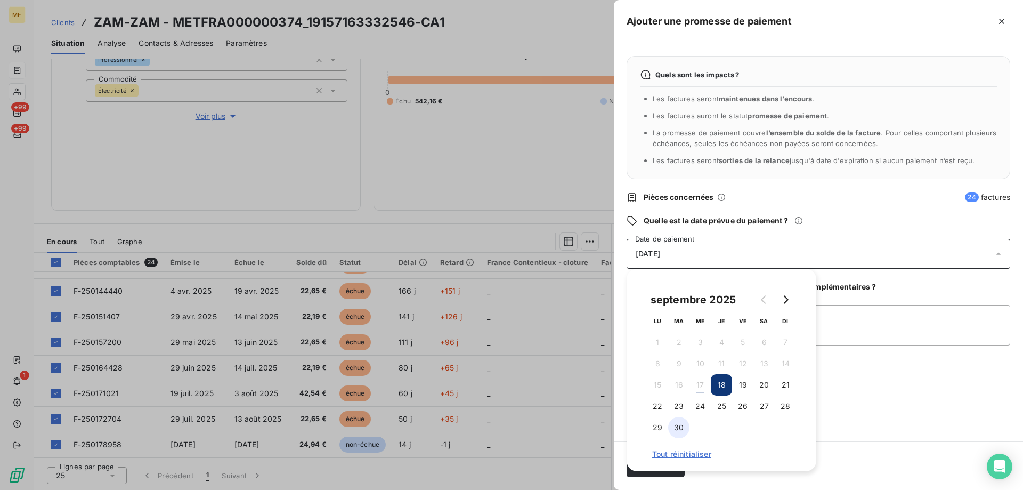
click at [685, 420] on button "30" at bounding box center [678, 427] width 21 height 21
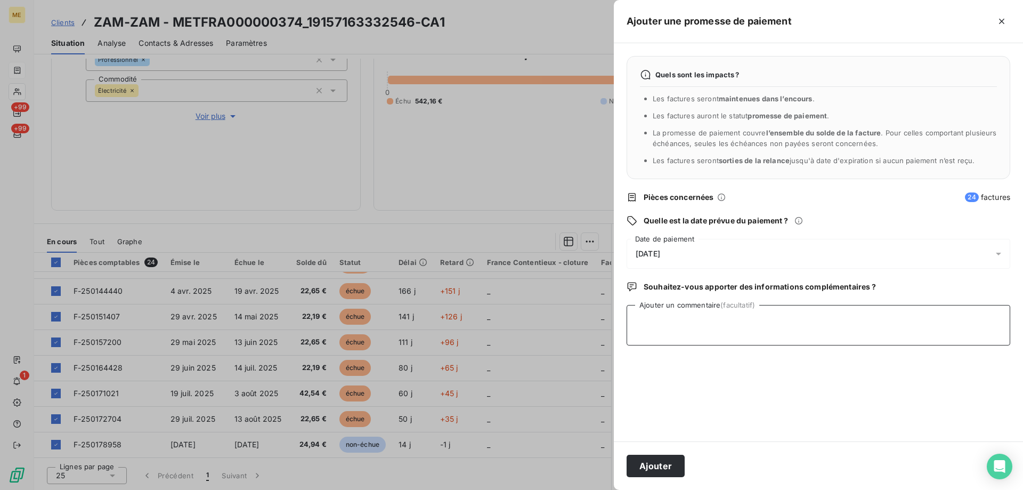
click at [862, 318] on textarea "Ajouter un commentaire (facultatif)" at bounding box center [819, 325] width 384 height 40
click at [509, 147] on div at bounding box center [511, 245] width 1023 height 490
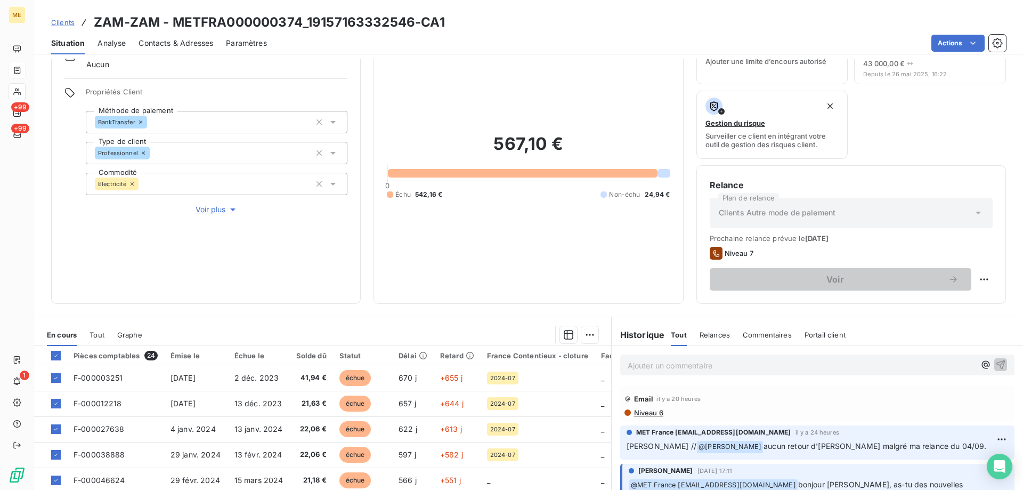
scroll to position [107, 0]
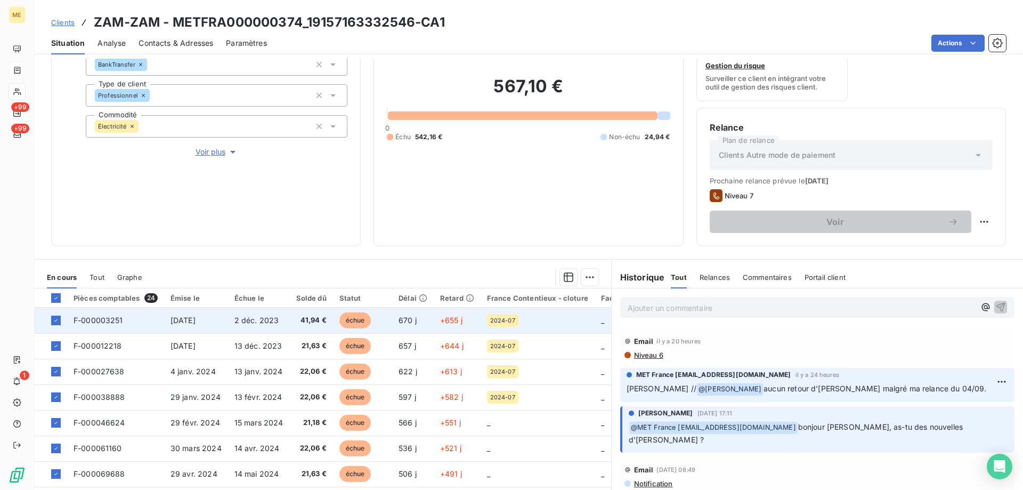
copy tr "[DATE]"
drag, startPoint x: 216, startPoint y: 318, endPoint x: 160, endPoint y: 326, distance: 56.6
click at [160, 326] on tr "F-000003251 [DATE] [DATE] 41,94 € échue 670 j +655 j 2024-07 _ 2024-02" at bounding box center [418, 320] width 769 height 26
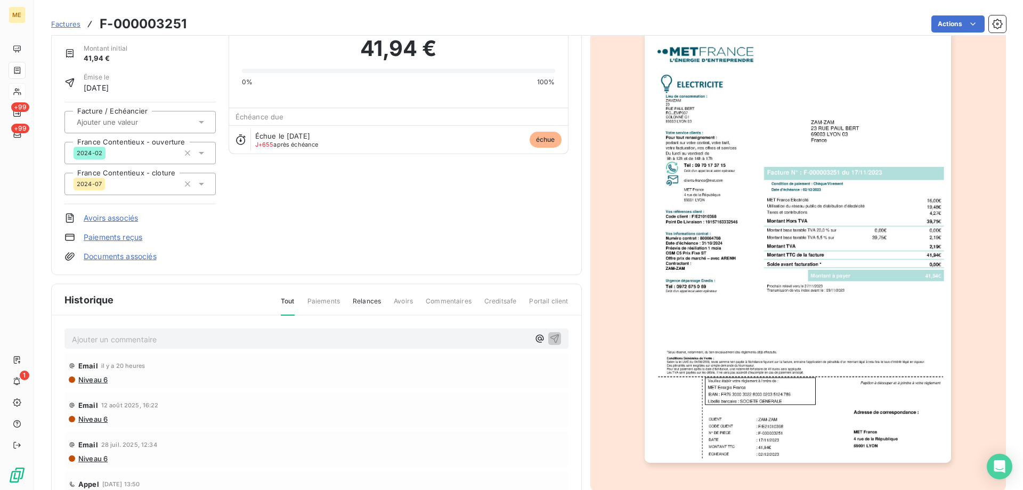
scroll to position [100, 0]
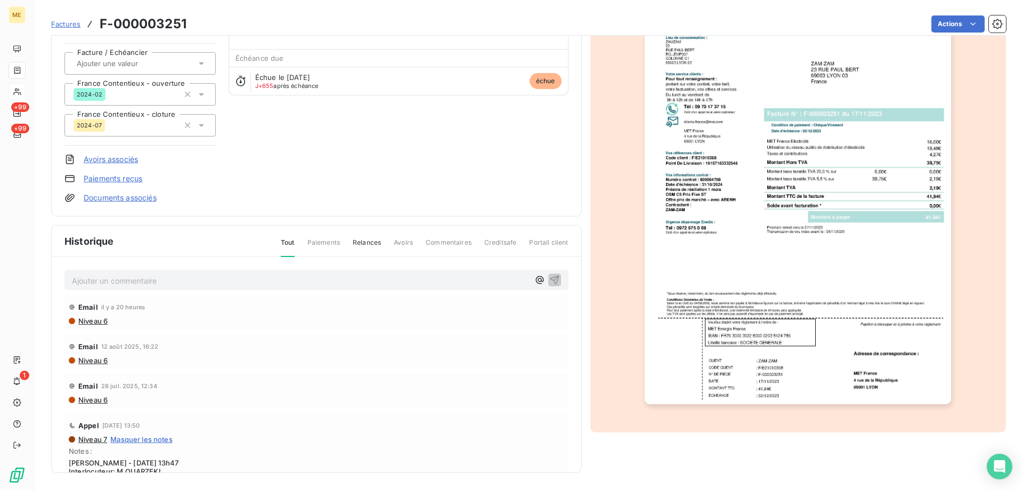
click at [64, 26] on span "Factures" at bounding box center [65, 24] width 29 height 9
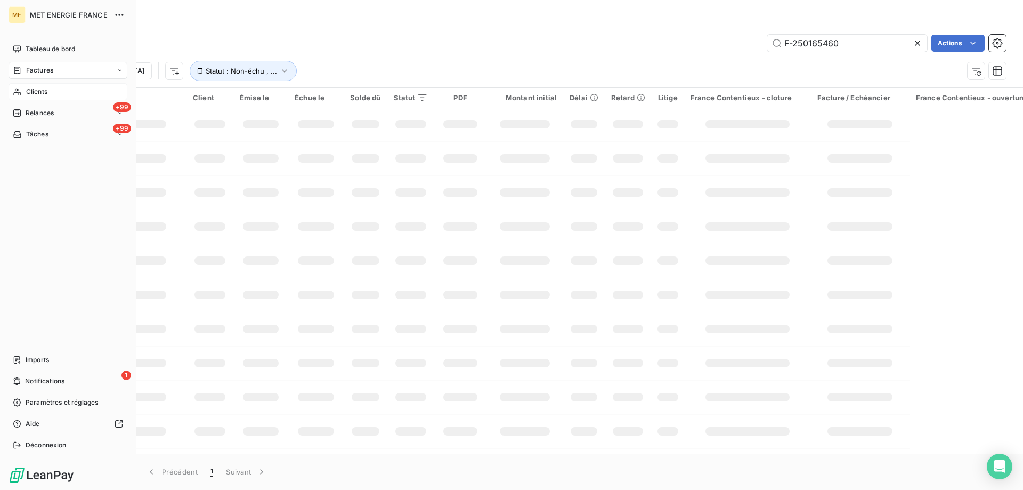
click at [23, 92] on div "Clients" at bounding box center [68, 91] width 119 height 17
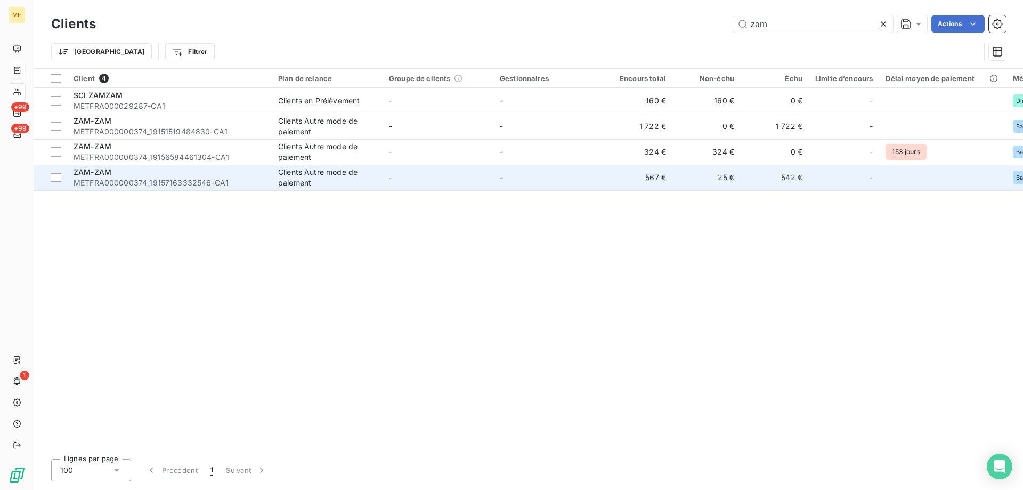
click at [215, 177] on div "ZAM-ZAM" at bounding box center [170, 172] width 192 height 11
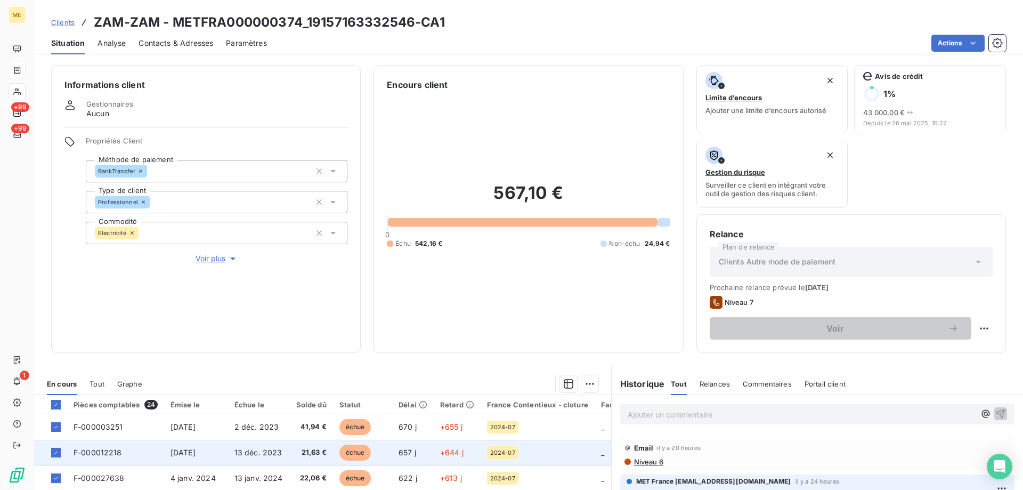
scroll to position [107, 0]
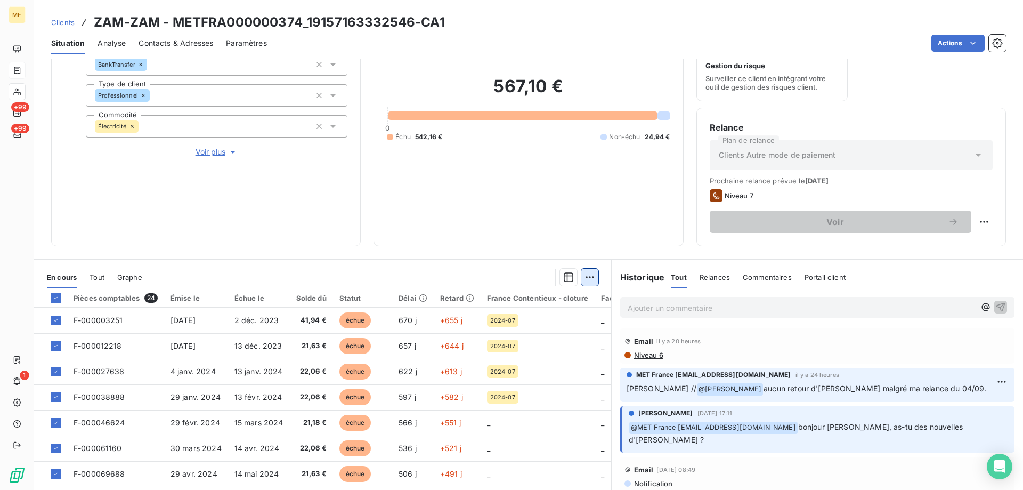
click at [581, 274] on html "ME +99 +99 1 Clients ZAM-ZAM - METFRA000000374_19157163332546-CA1 Situation Ana…" at bounding box center [511, 245] width 1023 height 490
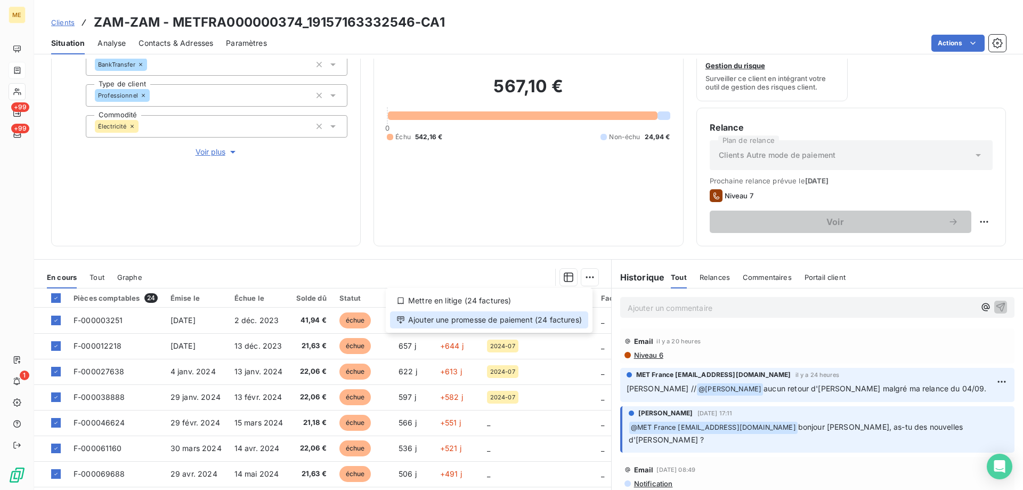
click at [481, 321] on div "Ajouter une promesse de paiement (24 factures)" at bounding box center [489, 319] width 198 height 17
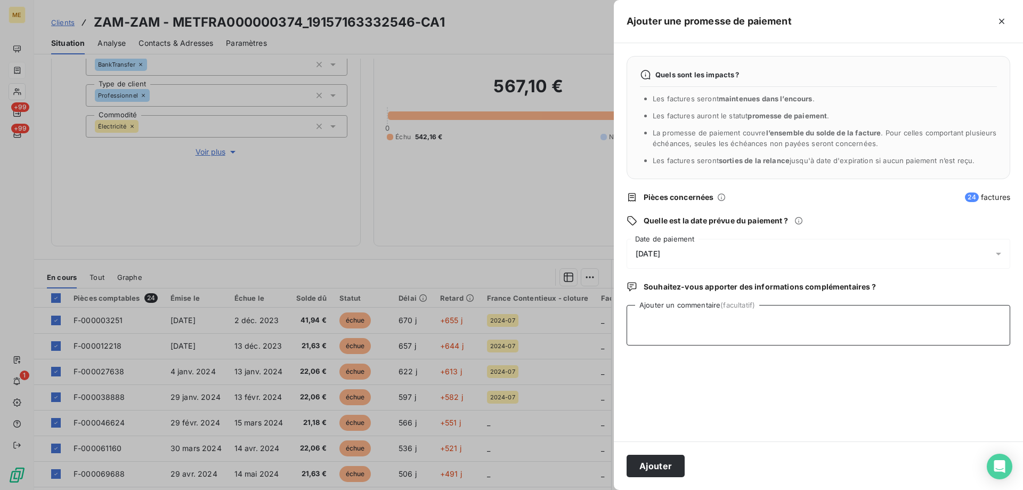
click at [718, 315] on textarea "Ajouter un commentaire (facultatif)" at bounding box center [819, 325] width 384 height 40
type textarea "Kenza"
click at [551, 232] on div at bounding box center [511, 245] width 1023 height 490
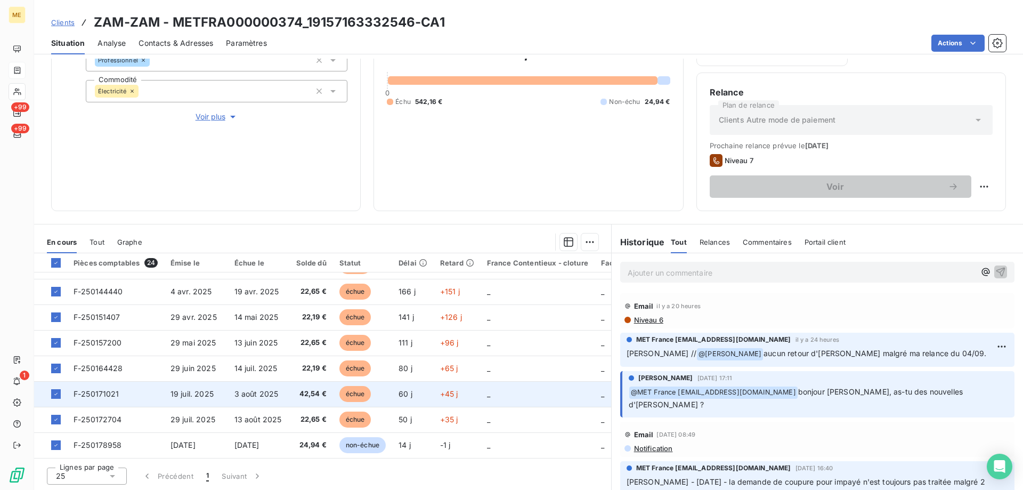
scroll to position [142, 0]
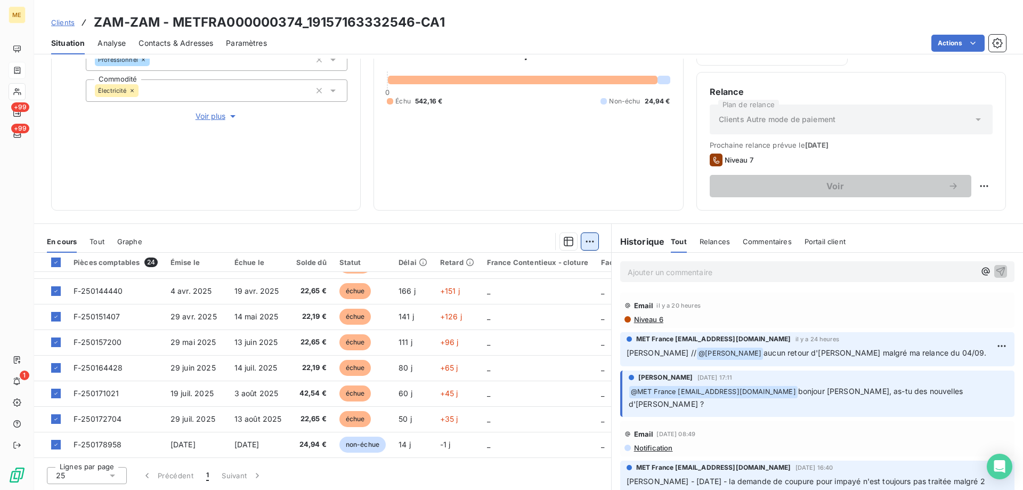
click at [588, 246] on html "ME +99 +99 1 Clients ZAM-ZAM - METFRA000000374_19157163332546-CA1 Situation Ana…" at bounding box center [511, 245] width 1023 height 490
click at [555, 282] on div "Ajouter une promesse de paiement (24 factures)" at bounding box center [489, 283] width 198 height 17
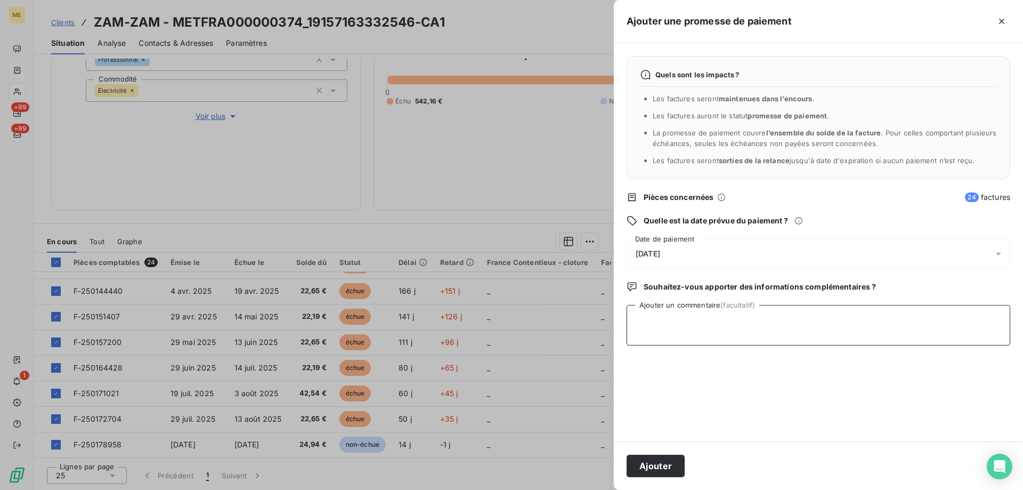
click at [734, 320] on textarea "Ajouter un commentaire (facultatif)" at bounding box center [819, 325] width 384 height 40
paste textarea "[DATE]"
click at [713, 321] on textarea "Kenza/ interaction du [DATE]" at bounding box center [819, 325] width 384 height 40
paste textarea "[DATE] 12:50"
type textarea "Kenza/ interaction du [DATE] 12:50/ Avis de virement d'un mont [DATE]"
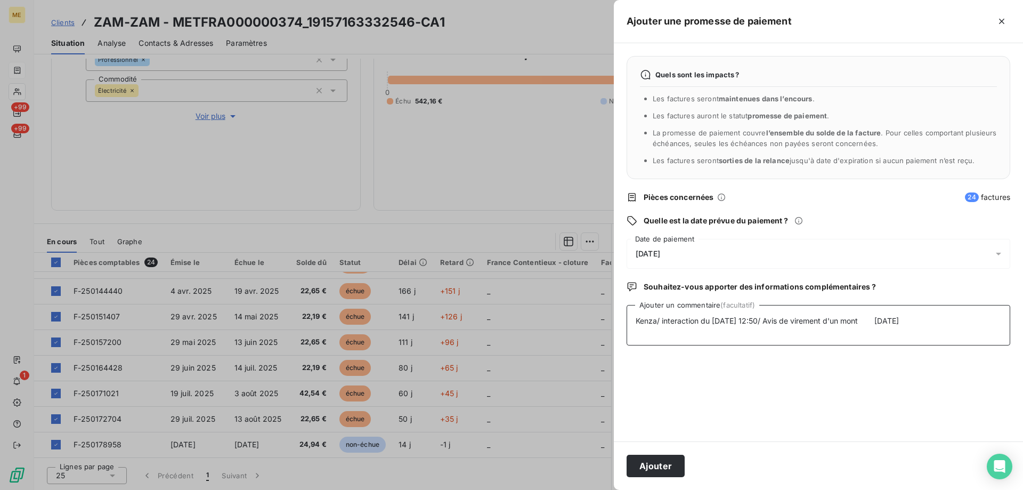
click at [880, 323] on textarea "Kenza/ interaction du [DATE] 12:50/ Avis de virement d'un mont [DATE]" at bounding box center [819, 325] width 384 height 40
click at [901, 318] on textarea "Kenza/ interaction du [DATE] 12:50/ Avis de virement d'un montant de [DATE]" at bounding box center [819, 325] width 384 height 40
click at [711, 328] on textarea "Kenza/ interaction du [DATE] 12:50/ Avis de virement d'un montant de 567.10€ ef…" at bounding box center [819, 325] width 384 height 40
click at [779, 330] on textarea "Kenza/ interaction du [DATE] 12:50/ Avis de virement d'un montant de 567.10€ ef…" at bounding box center [819, 325] width 384 height 40
click at [834, 333] on textarea "Kenza/ interaction du [DATE] 12:50/ Avis de virement d'un montant de 567.10€ ef…" at bounding box center [819, 325] width 384 height 40
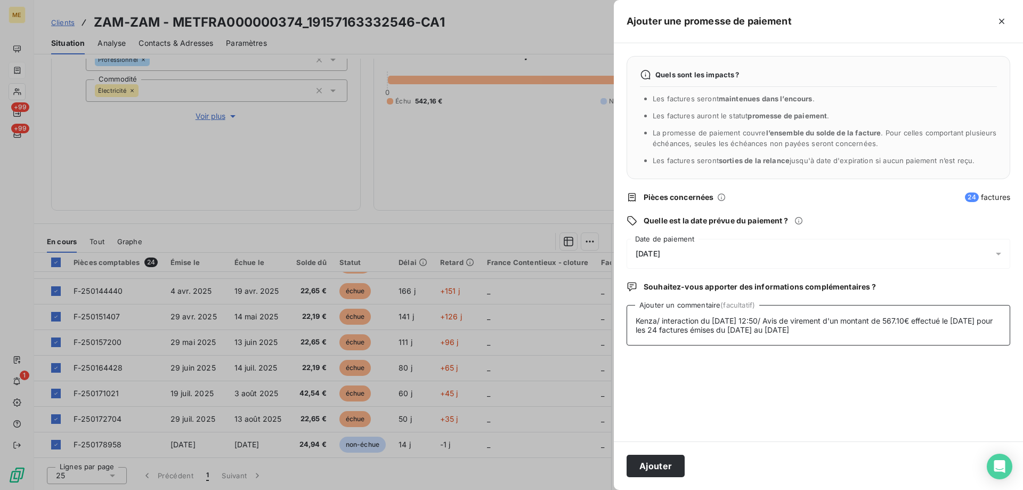
type textarea "Kenza/ interaction du [DATE] 12:50/ Avis de virement d'un montant de 567.10€ ef…"
click at [818, 256] on div "[DATE]" at bounding box center [819, 254] width 384 height 30
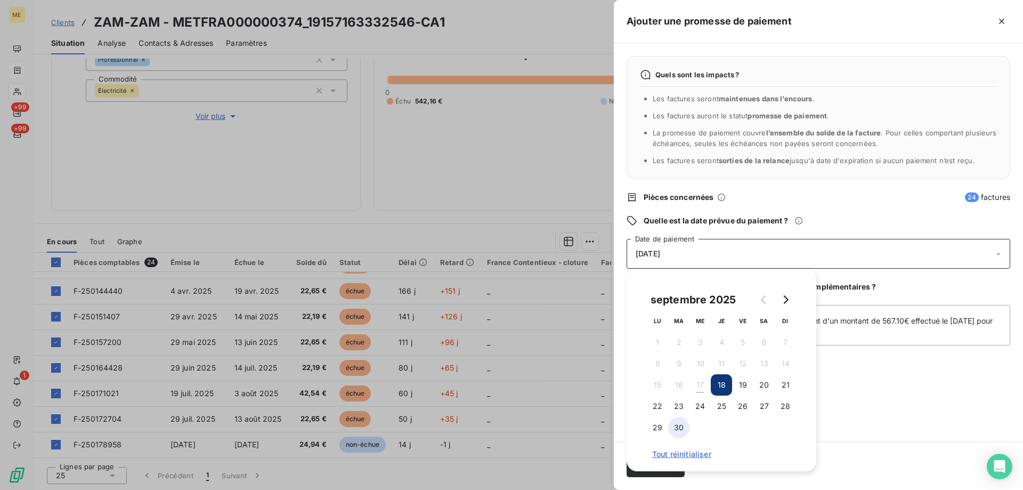
click at [678, 428] on button "30" at bounding box center [678, 427] width 21 height 21
click at [919, 410] on div "Quels sont les impacts ? Les factures seront maintenues dans l’encours . Les fa…" at bounding box center [818, 242] width 409 height 398
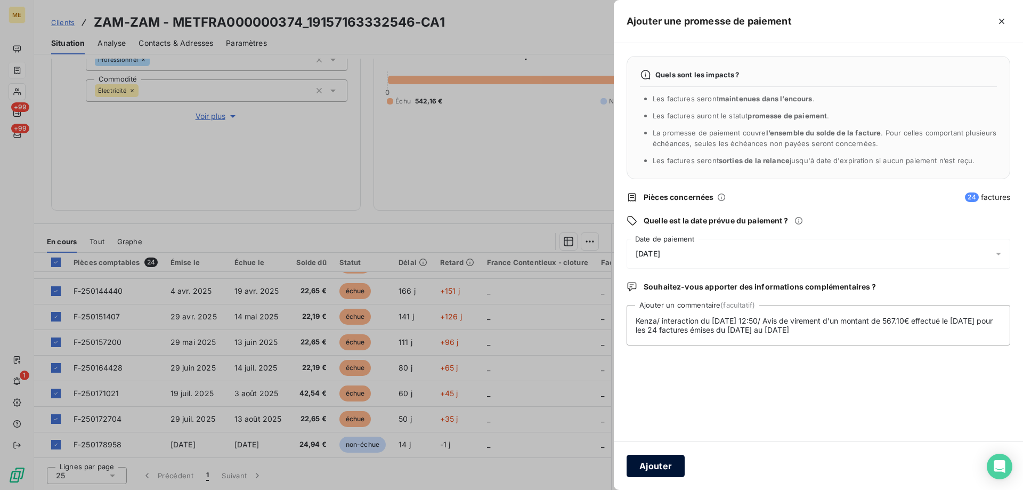
click at [665, 465] on button "Ajouter" at bounding box center [656, 465] width 58 height 22
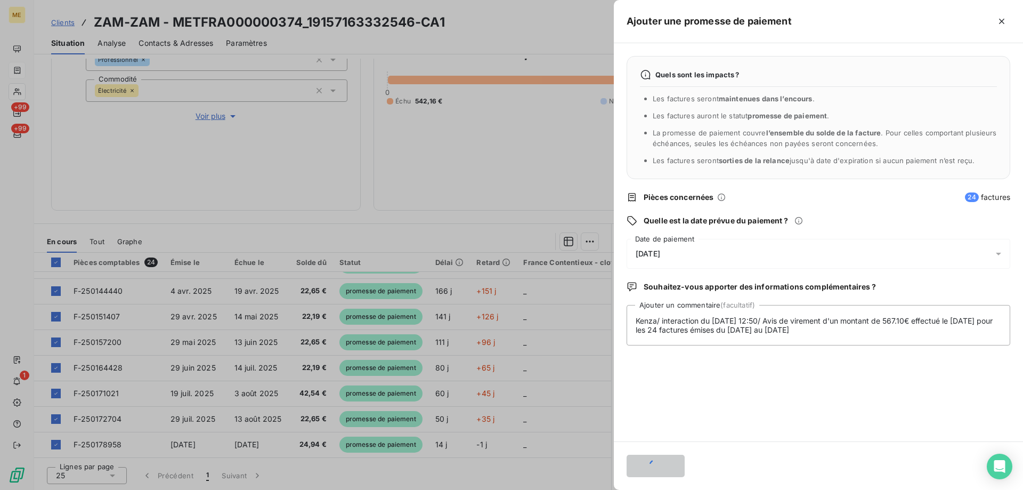
scroll to position [105, 0]
